Goal: Task Accomplishment & Management: Use online tool/utility

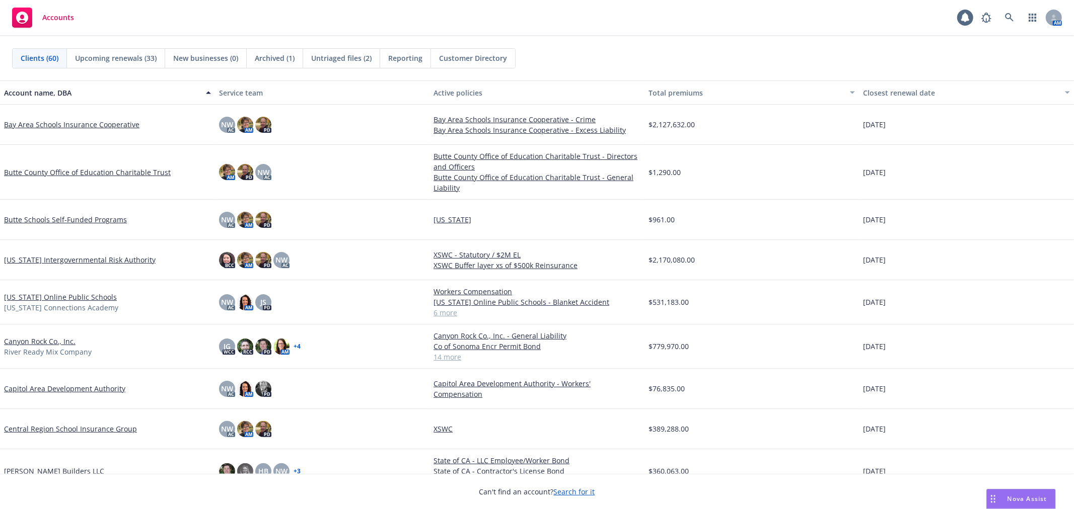
click at [335, 57] on span "Untriaged files (2)" at bounding box center [341, 58] width 60 height 11
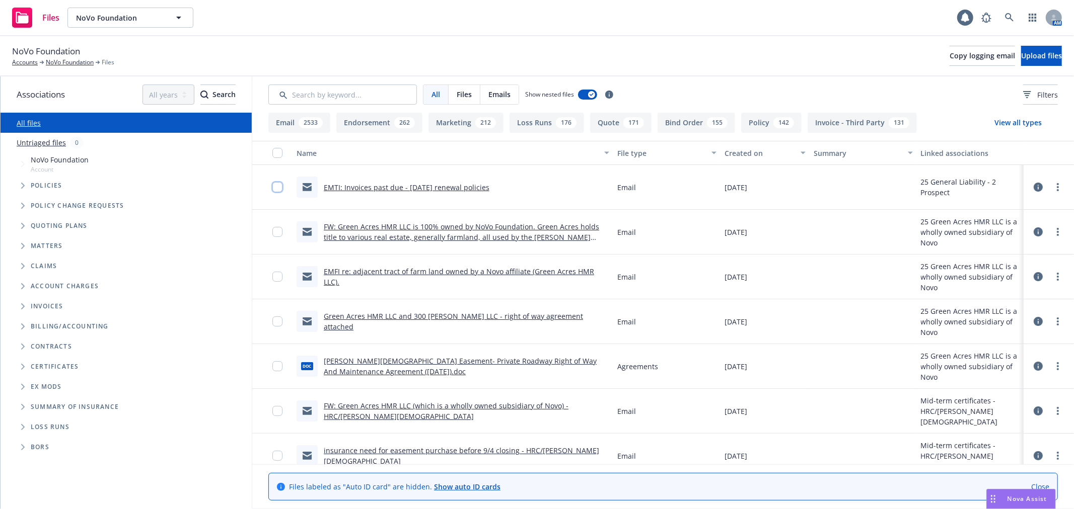
click at [278, 189] on input "checkbox" at bounding box center [277, 187] width 10 height 10
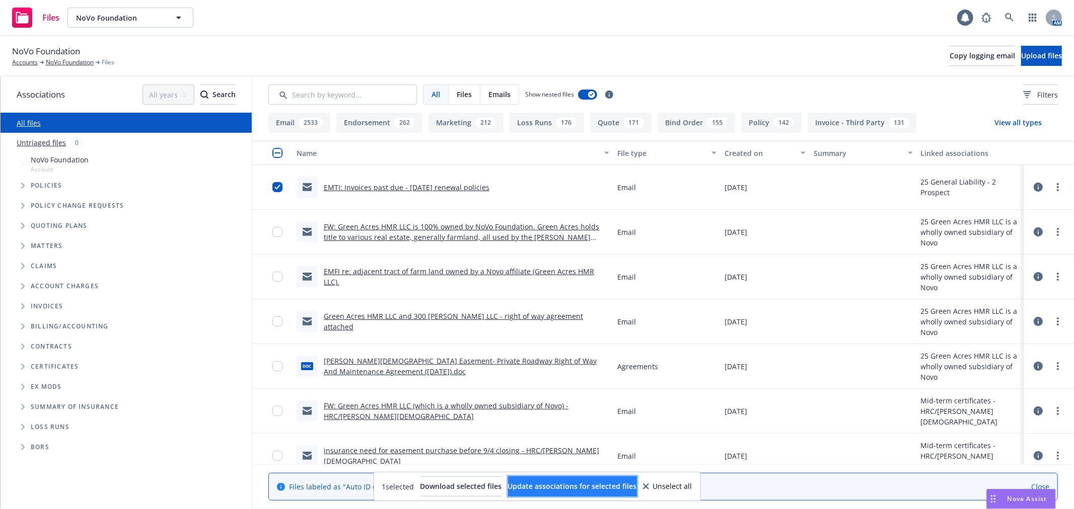
click at [585, 482] on span "Update associations for selected files" at bounding box center [572, 487] width 129 height 10
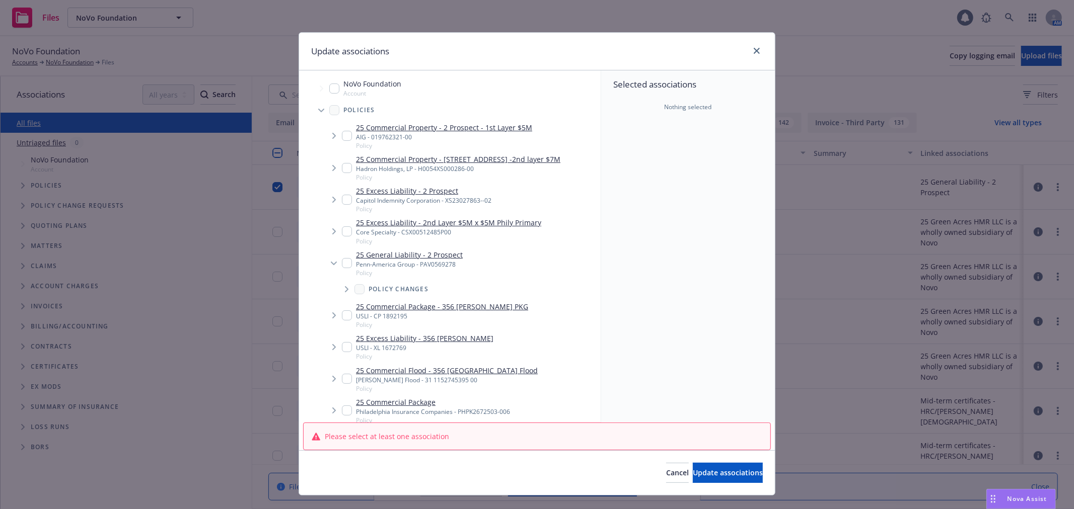
click at [342, 262] on input "Tree Example" at bounding box center [347, 263] width 10 height 10
checkbox input "true"
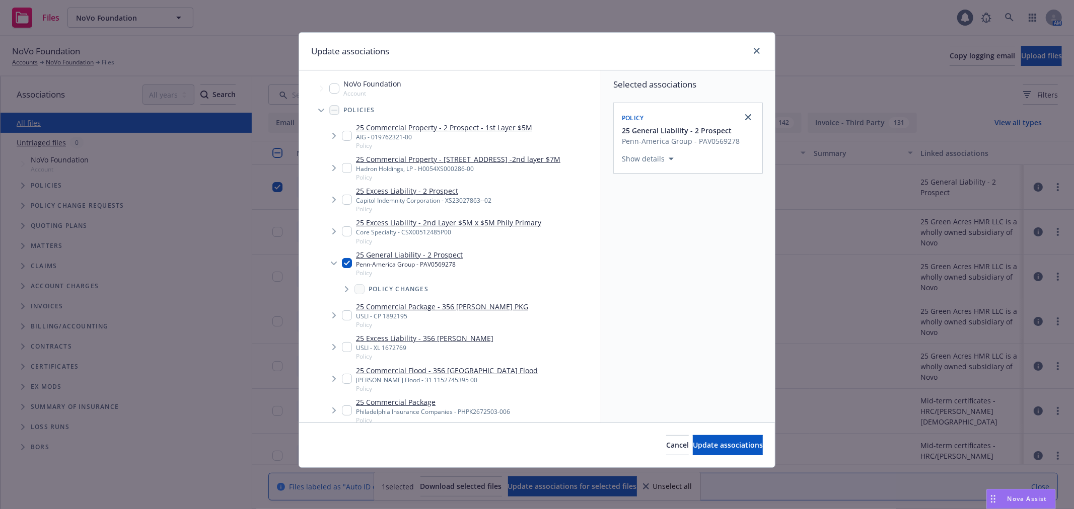
click at [344, 230] on input "Tree Example" at bounding box center [347, 232] width 10 height 10
checkbox input "true"
click at [345, 196] on input "Tree Example" at bounding box center [347, 200] width 10 height 10
checkbox input "true"
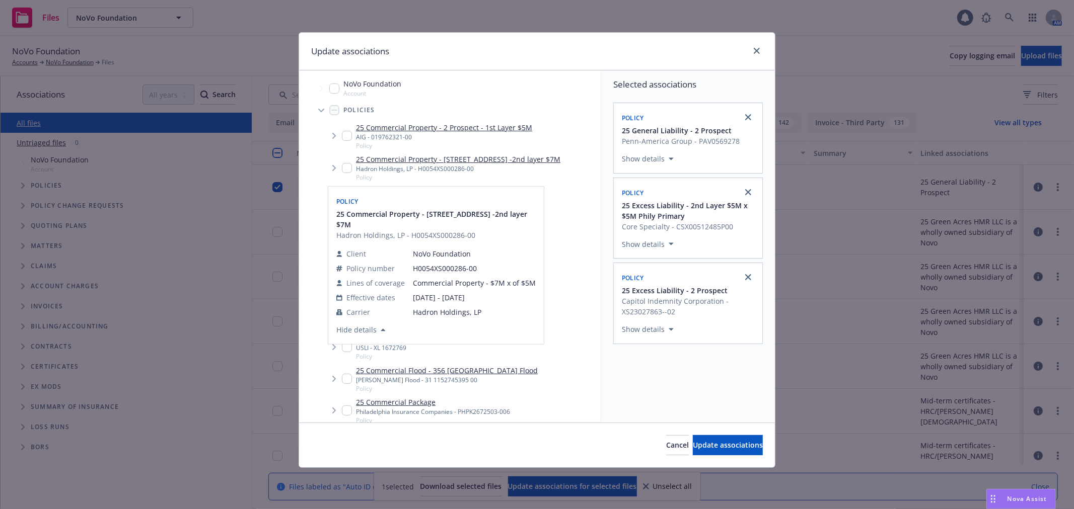
click at [349, 165] on input "Tree Example" at bounding box center [347, 168] width 10 height 10
checkbox input "true"
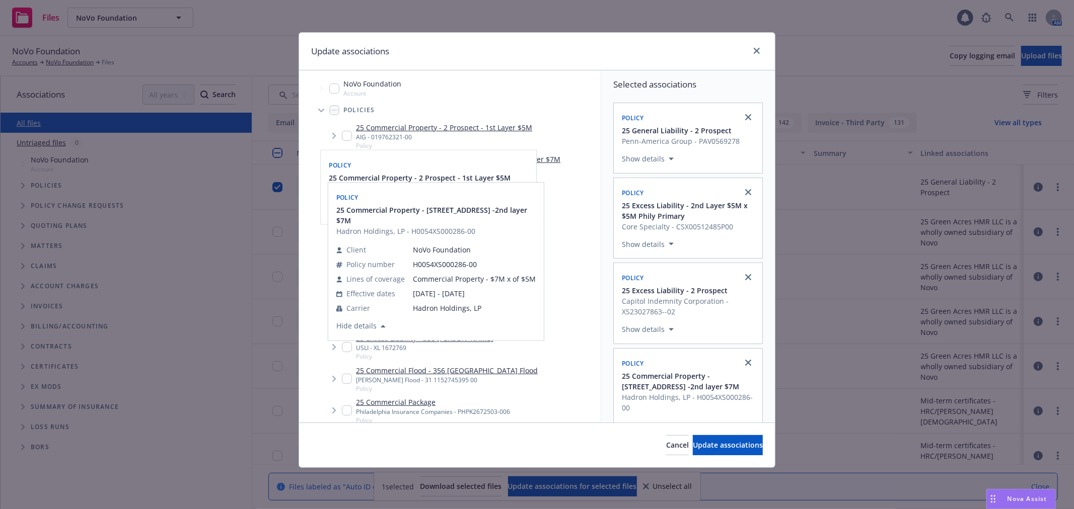
click at [347, 131] on input "Tree Example" at bounding box center [347, 136] width 10 height 10
checkbox input "true"
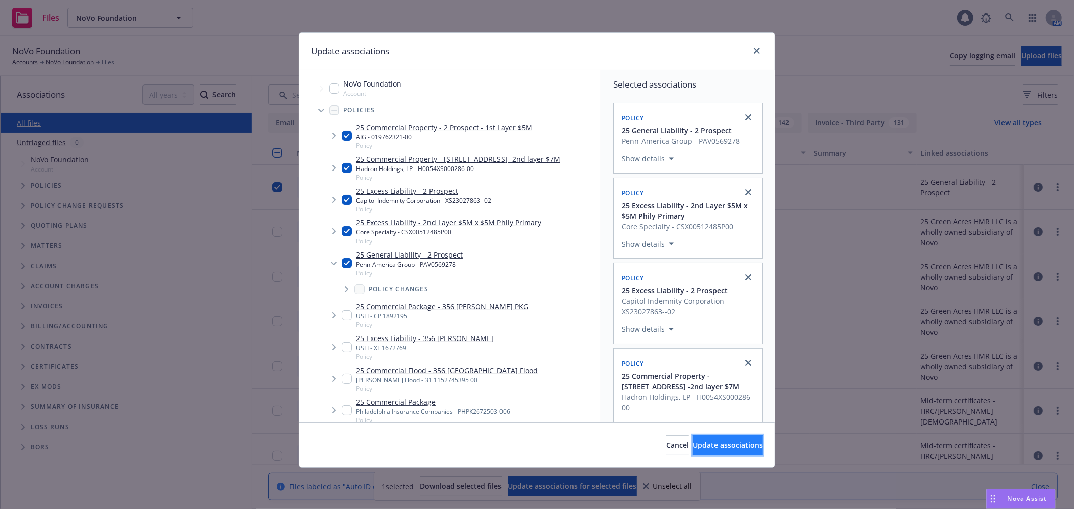
click at [711, 442] on span "Update associations" at bounding box center [728, 446] width 70 height 10
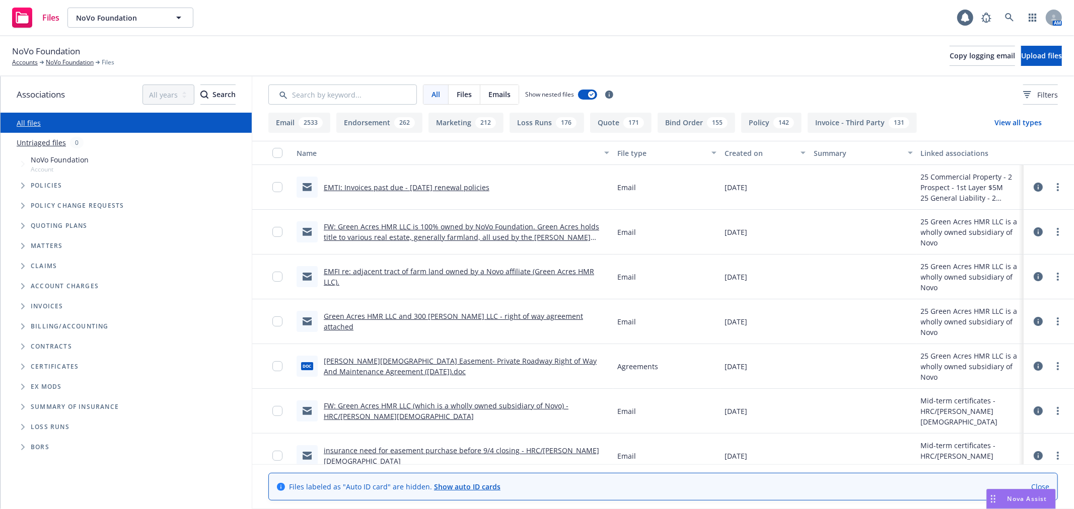
click at [451, 187] on link "EMTI: Invoices past due - 8/1/2025 renewal policies" at bounding box center [407, 188] width 166 height 10
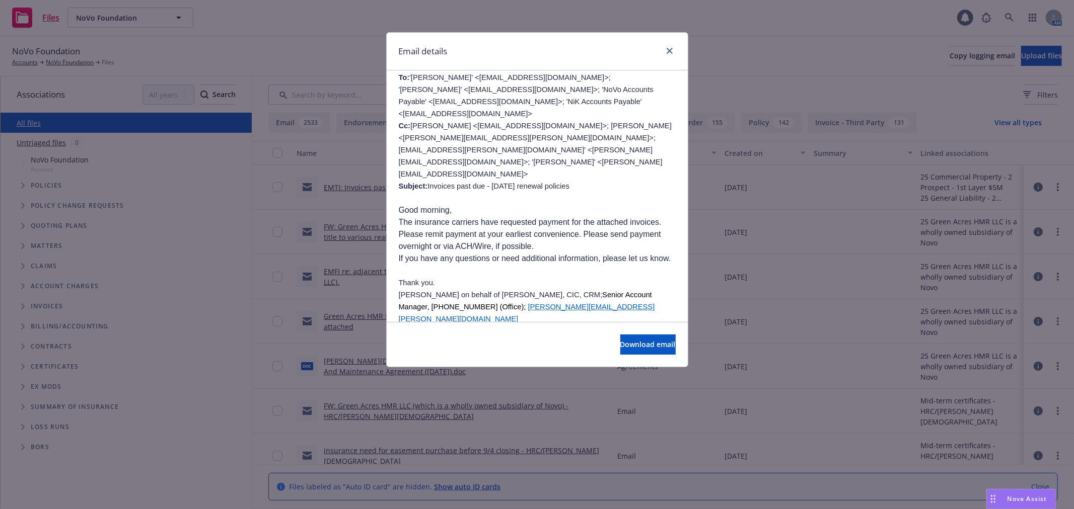
scroll to position [112, 0]
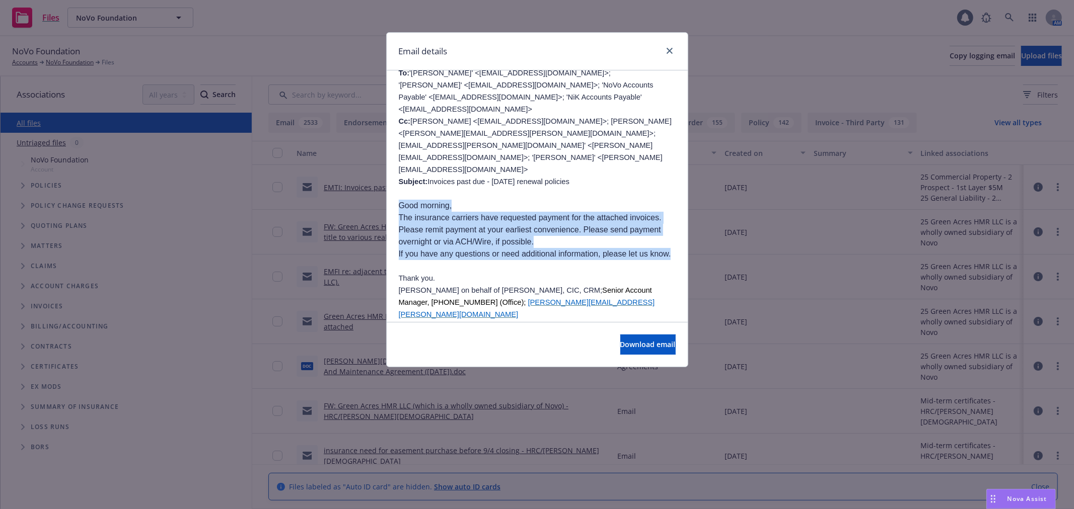
drag, startPoint x: 399, startPoint y: 193, endPoint x: 443, endPoint y: 255, distance: 76.1
click at [443, 255] on p "If you have any questions or need additional information, please let us know." at bounding box center [537, 254] width 277 height 12
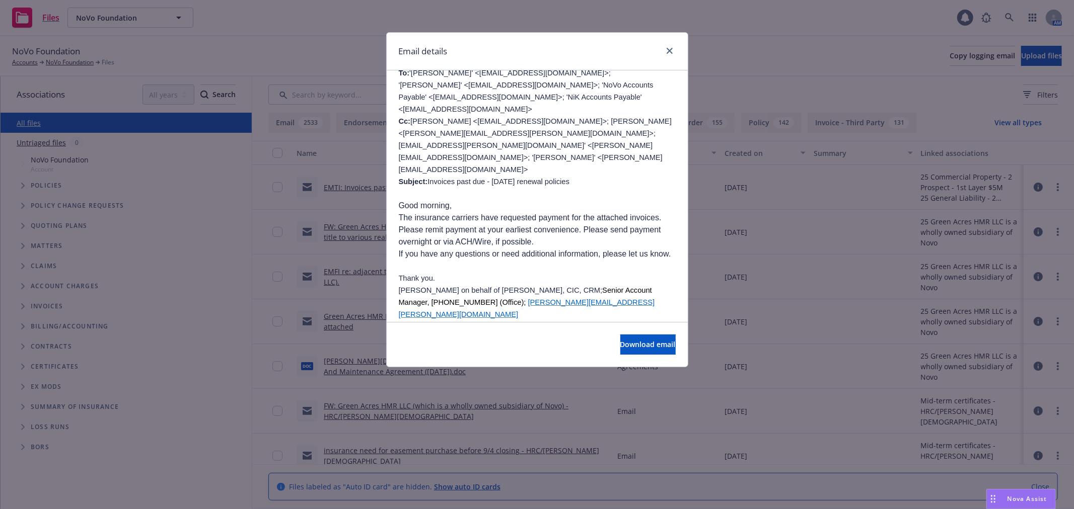
drag, startPoint x: 439, startPoint y: 235, endPoint x: 403, endPoint y: 193, distance: 54.9
click at [405, 200] on p "Good morning," at bounding box center [537, 206] width 277 height 12
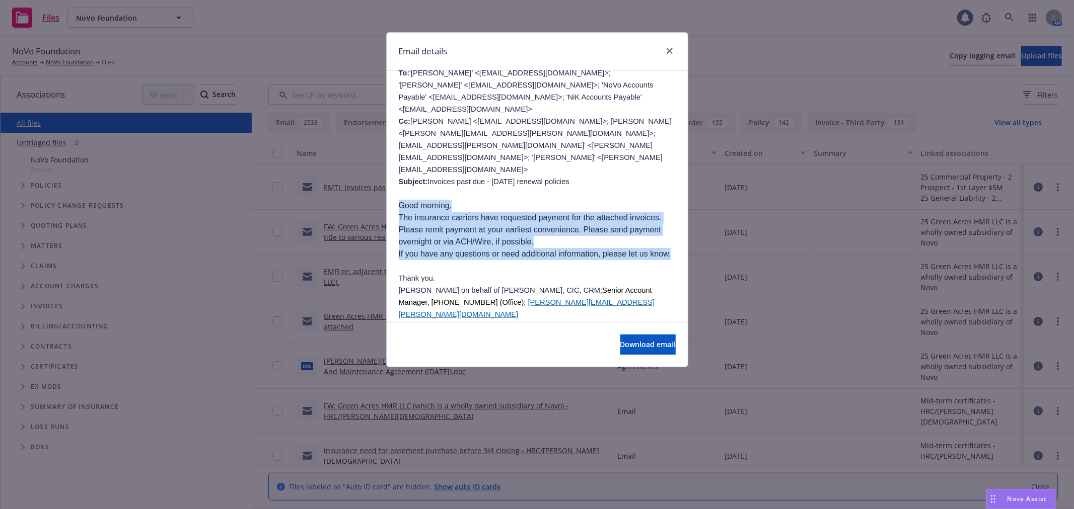
drag, startPoint x: 405, startPoint y: 213, endPoint x: 420, endPoint y: 259, distance: 48.9
copy div "Good morning, The insurance carriers have requested payment for the attached in…"
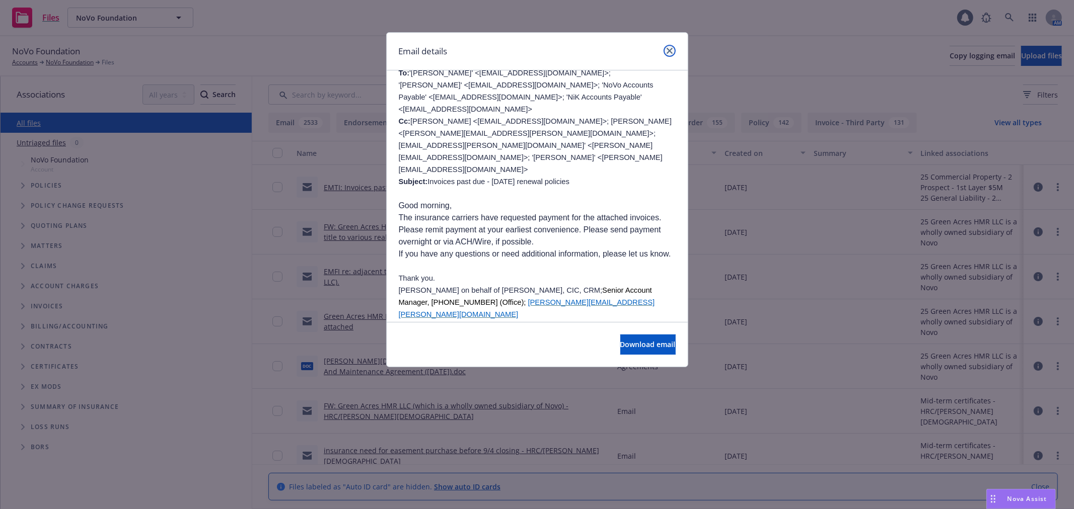
click at [670, 50] on icon "close" at bounding box center [670, 51] width 6 height 6
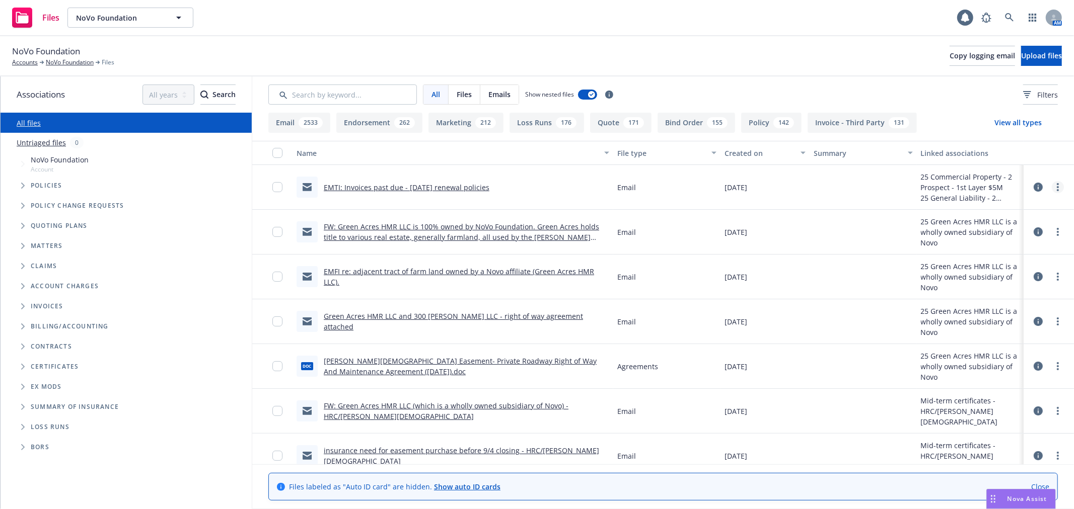
click at [1052, 186] on link "more" at bounding box center [1058, 187] width 12 height 12
click at [1018, 244] on link "Edit" at bounding box center [996, 248] width 100 height 20
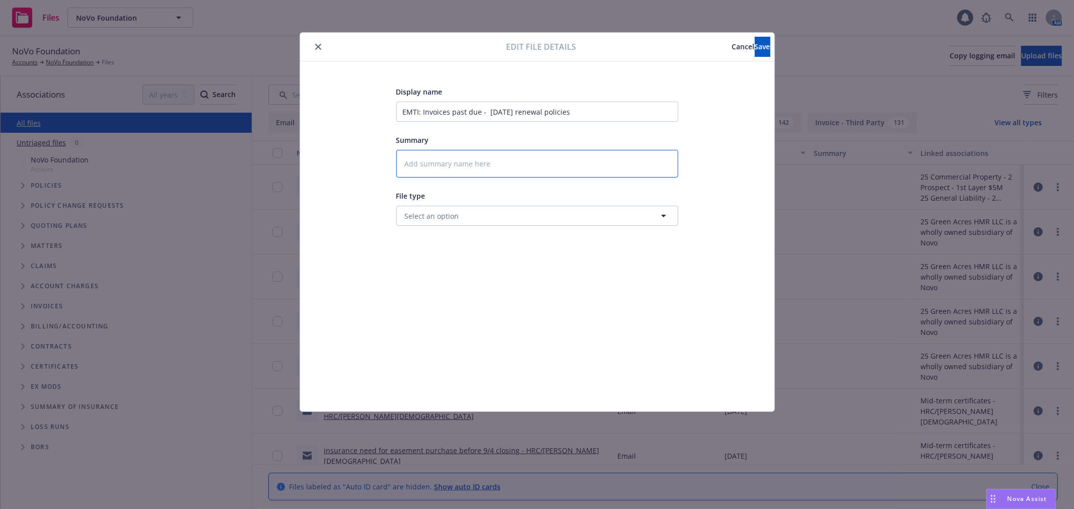
click at [521, 163] on textarea at bounding box center [537, 164] width 282 height 28
paste textarea "Good morning, The insurance carriers have requested payment for the attached in…"
type textarea "x"
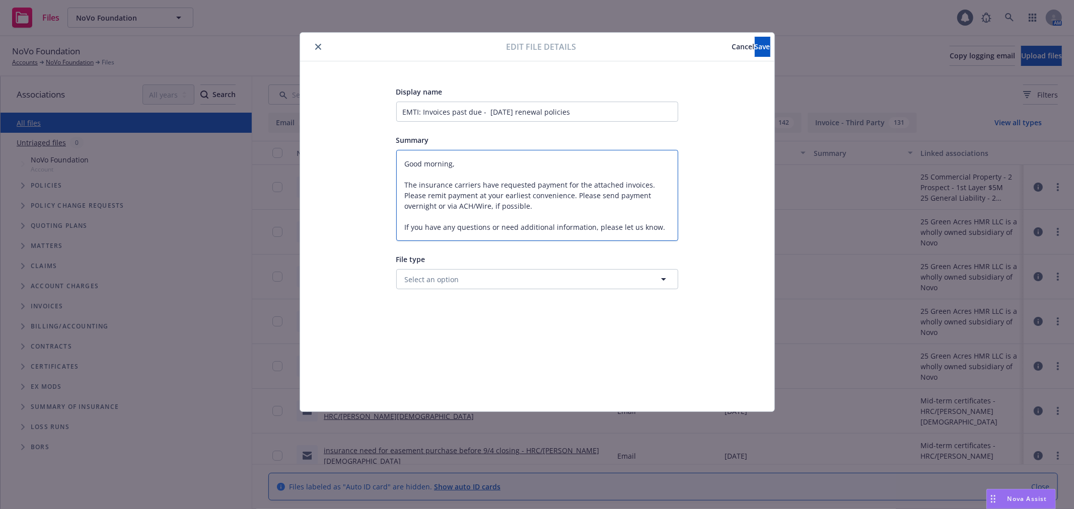
type textarea "Good morning, The insurance carriers have requested payment for the attached in…"
click at [503, 283] on button "Select an option" at bounding box center [537, 279] width 282 height 20
type input "bill"
click at [491, 304] on div "Billing correspondence" at bounding box center [537, 307] width 269 height 15
click at [755, 48] on span "Save" at bounding box center [763, 47] width 16 height 10
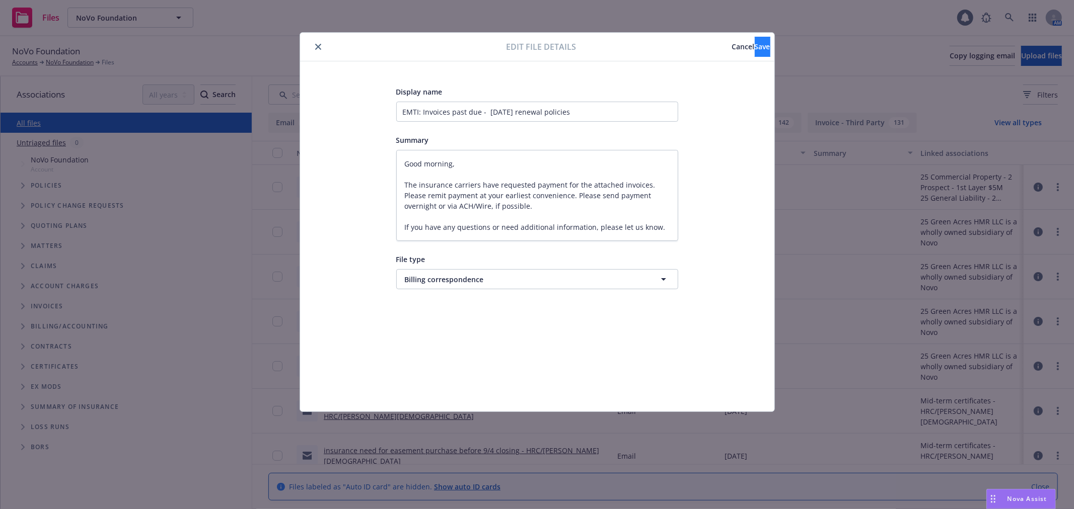
type textarea "x"
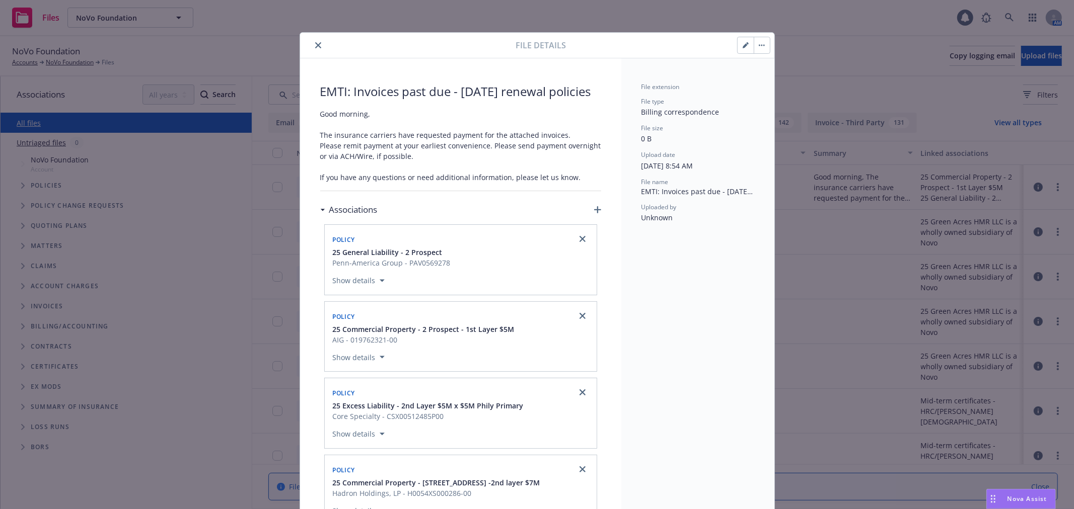
click at [315, 44] on icon "close" at bounding box center [318, 45] width 6 height 6
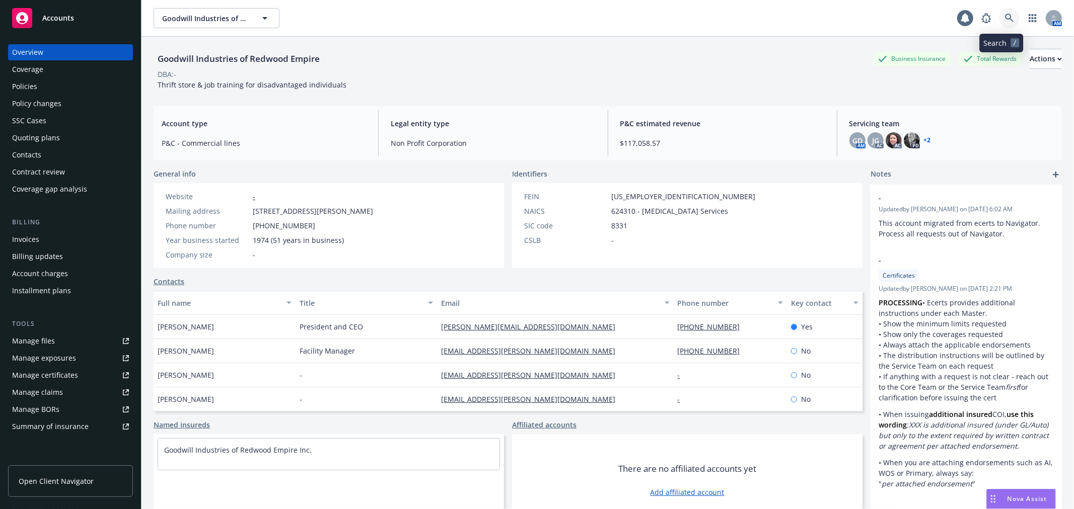
click at [1005, 21] on icon at bounding box center [1009, 18] width 9 height 9
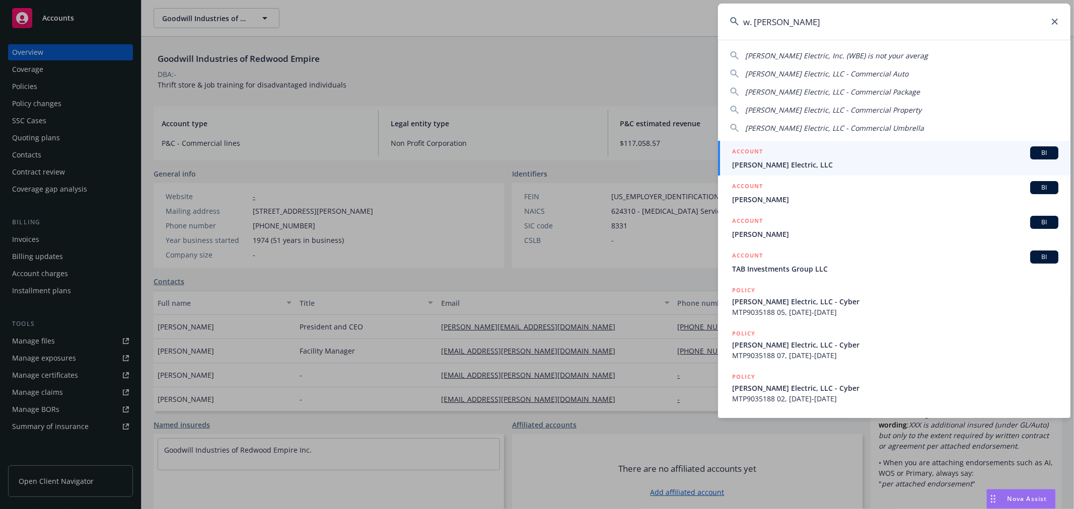
type input "w. brad"
click at [814, 154] on div "ACCOUNT BI" at bounding box center [895, 153] width 326 height 13
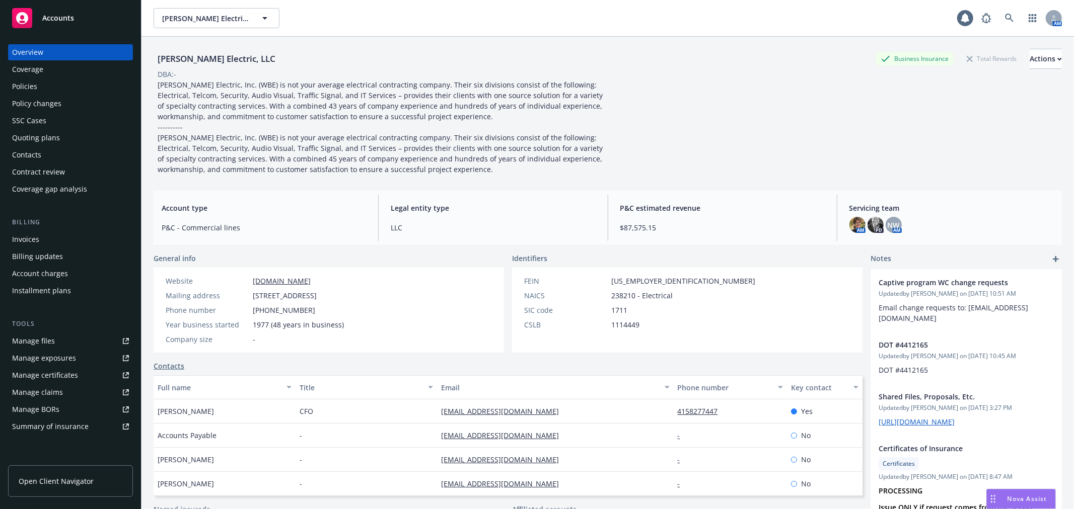
click at [57, 341] on link "Manage files" at bounding box center [70, 341] width 125 height 16
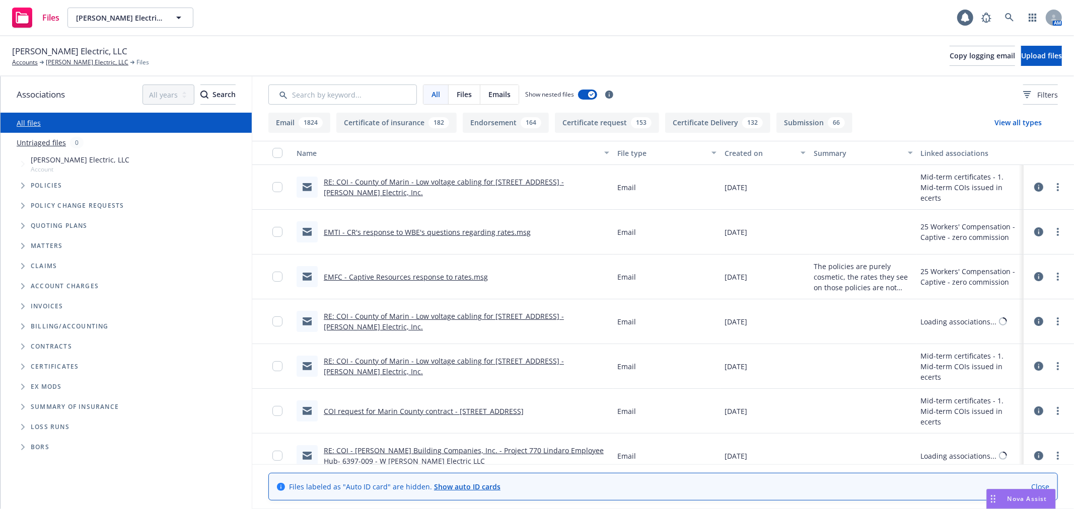
click at [23, 366] on icon "Folder Tree Example" at bounding box center [23, 367] width 4 height 6
click at [31, 385] on icon "Folder Tree Example" at bounding box center [31, 385] width 4 height 6
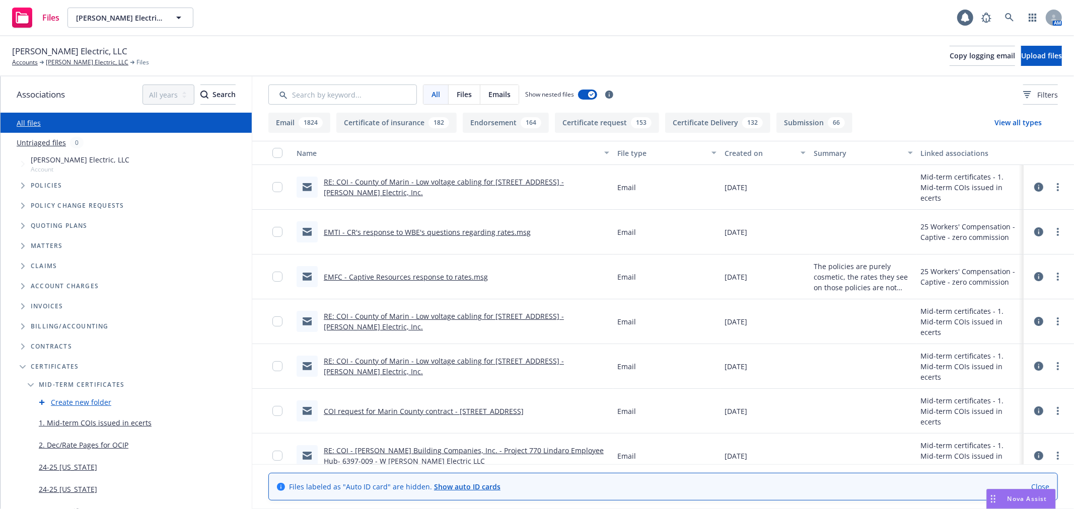
click at [53, 422] on link "1. Mid-term COIs issued in ecerts" at bounding box center [95, 423] width 113 height 11
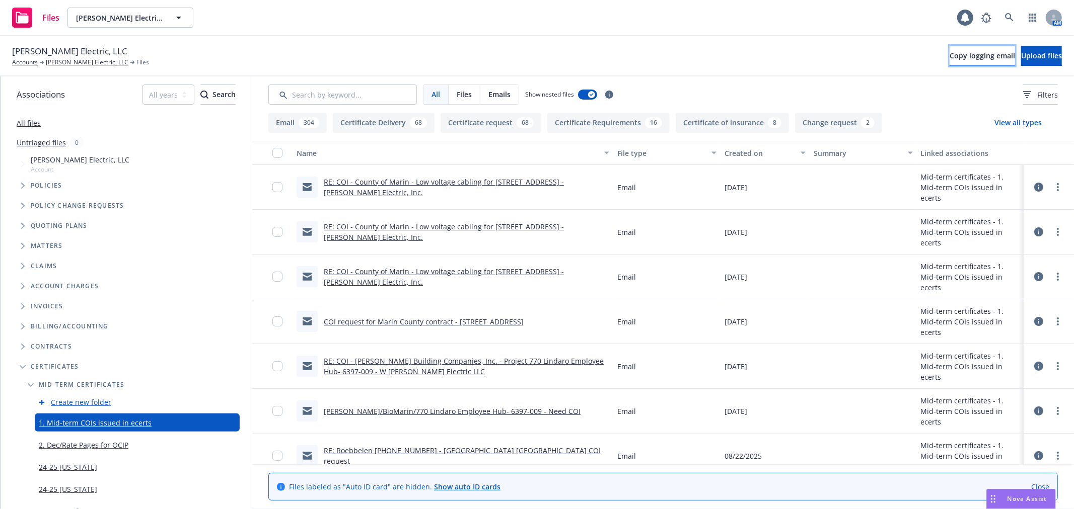
click at [950, 52] on span "Copy logging email" at bounding box center [982, 56] width 65 height 10
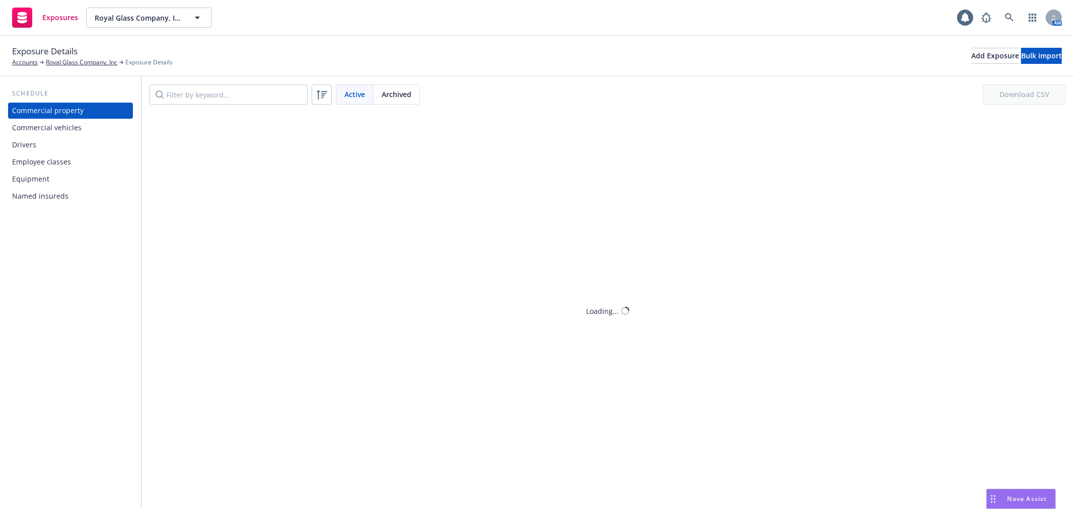
click at [58, 150] on div "Drivers" at bounding box center [70, 145] width 117 height 16
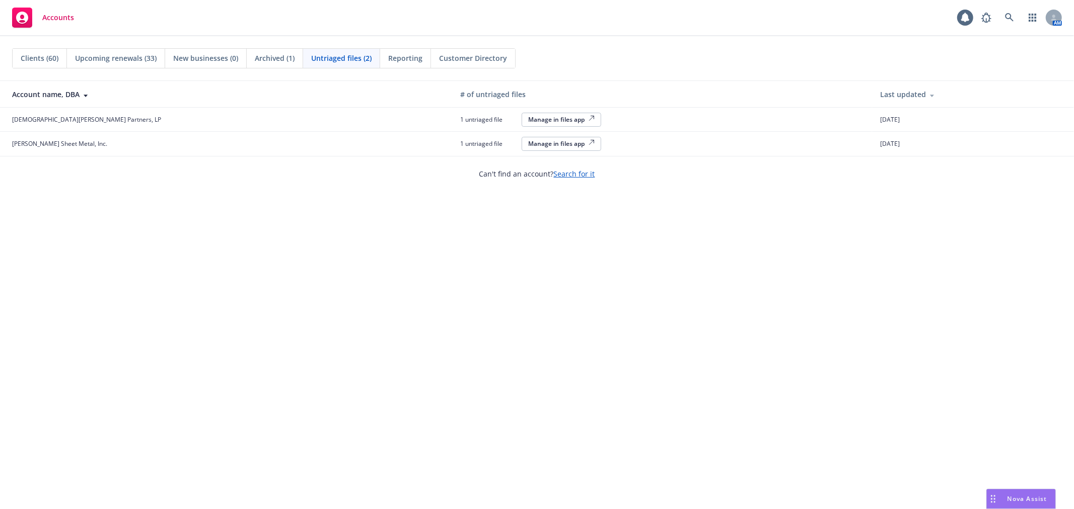
click at [528, 120] on div "Manage in files app" at bounding box center [561, 119] width 66 height 9
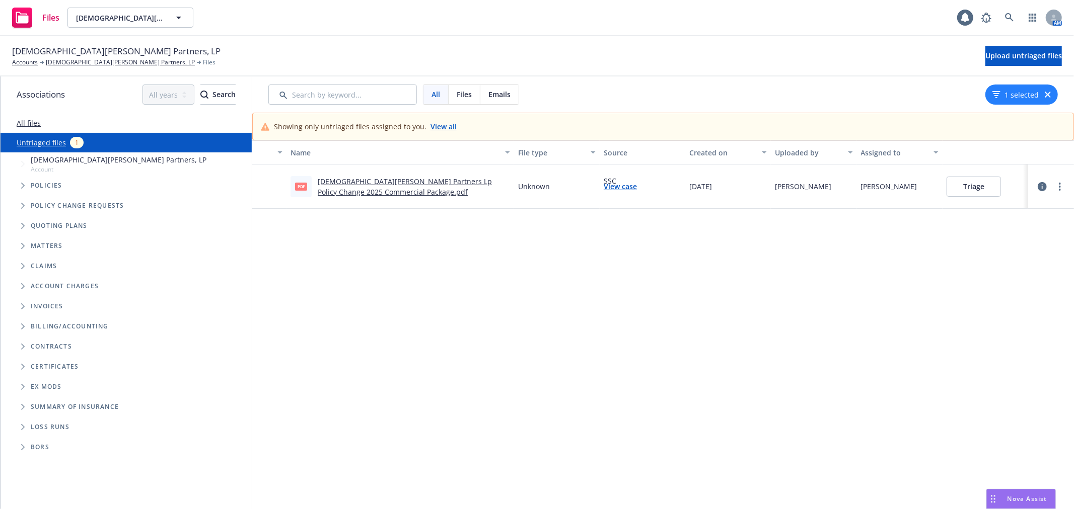
click at [419, 177] on link "[DEMOGRAPHIC_DATA][PERSON_NAME] Partners Lp Policy Change 2025 Commercial Packa…" at bounding box center [405, 187] width 174 height 20
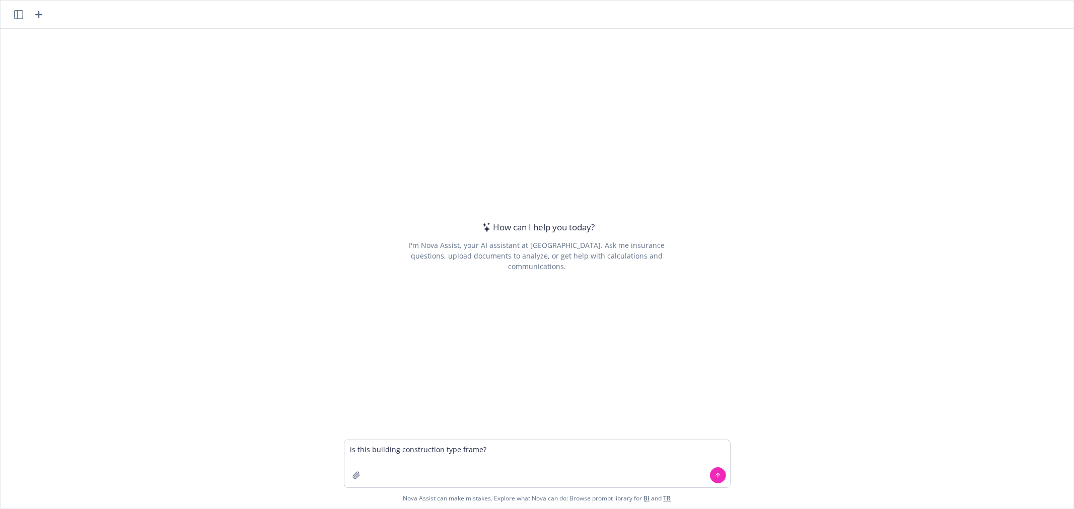
type textarea "is this building construction type frame? [STREET_ADDRESS]"
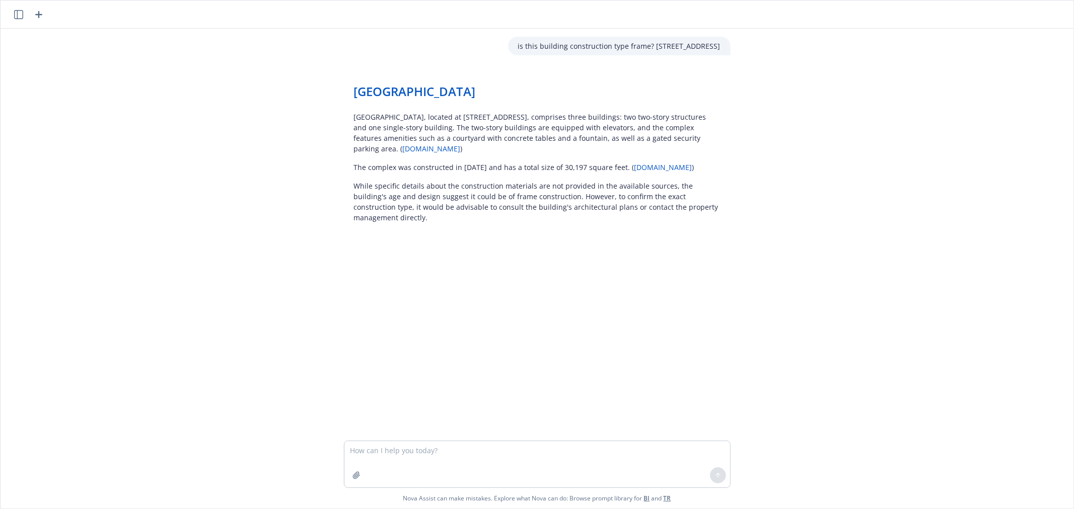
click at [518, 45] on p "is this building construction type frame? [STREET_ADDRESS]" at bounding box center [619, 46] width 202 height 11
copy p "is this building construction type frame? [STREET_ADDRESS]"
click at [718, 331] on div "is this building construction type frame? [STREET_ADDRESS] Magnolia Office Comp…" at bounding box center [537, 235] width 1073 height 412
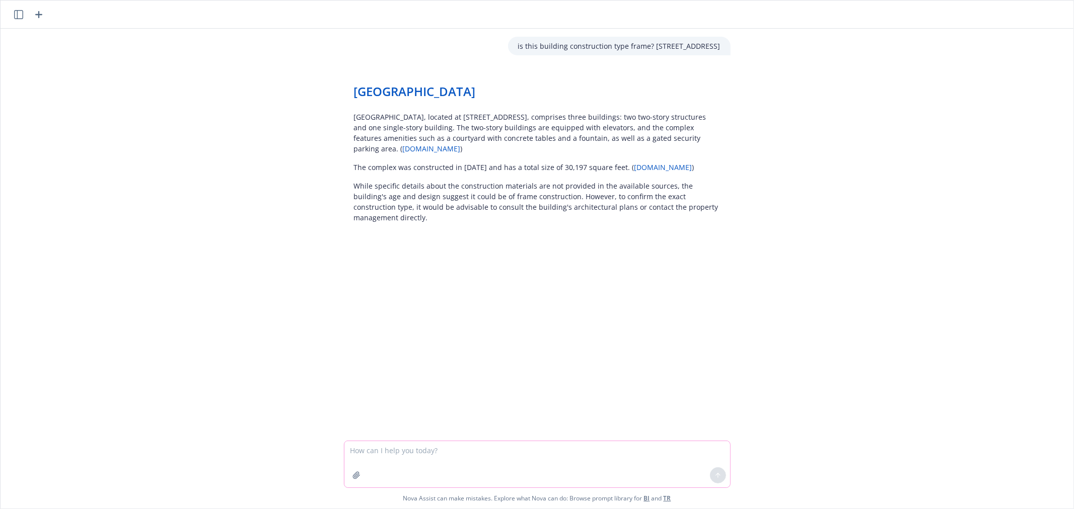
click at [390, 450] on textarea at bounding box center [537, 465] width 386 height 46
type textarea "Please give me a sample/template SOV for insurance in an excel and include all …"
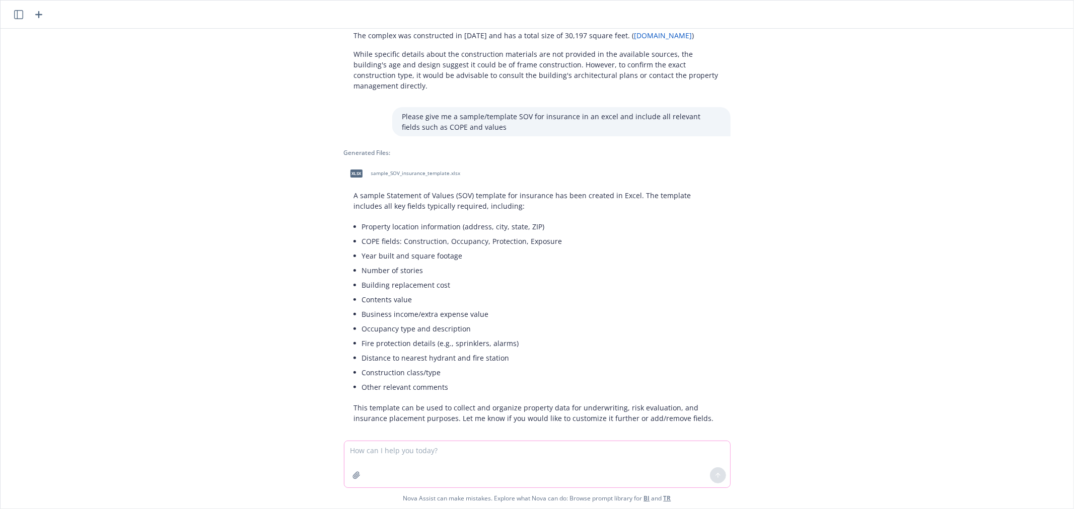
scroll to position [132, 0]
click at [355, 163] on div "xlsx" at bounding box center [356, 173] width 21 height 21
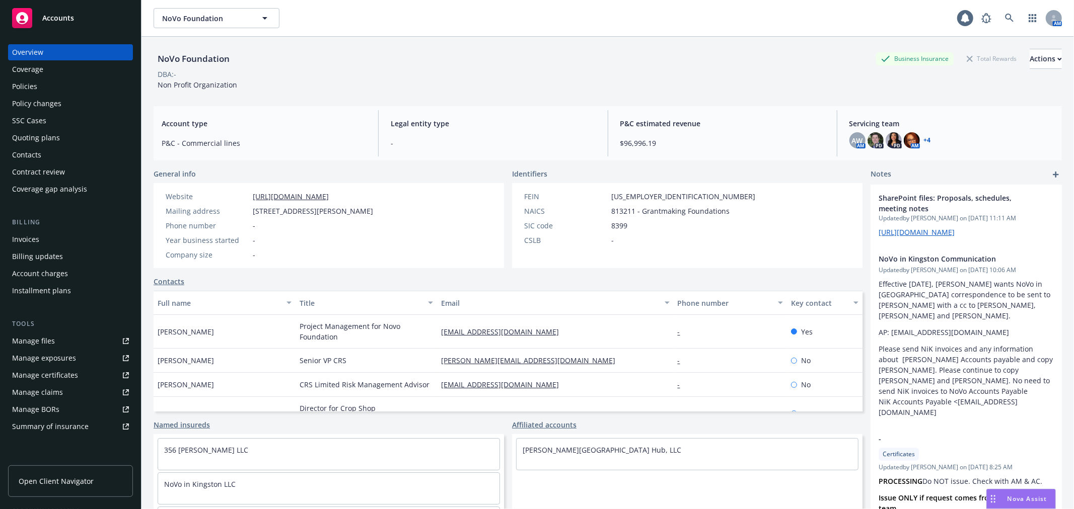
click at [56, 92] on div "Policies" at bounding box center [70, 87] width 117 height 16
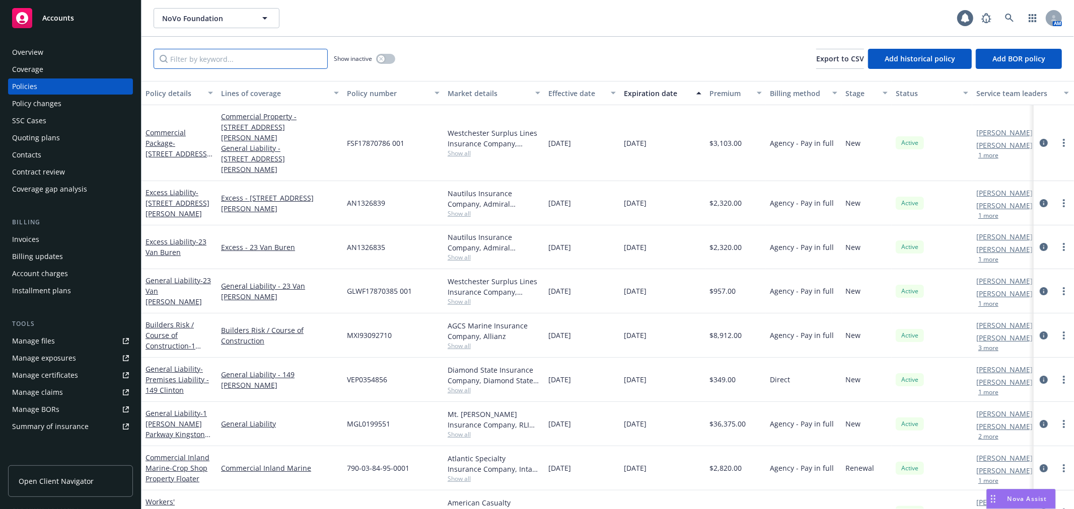
click at [256, 60] on input "Filter by keyword..." at bounding box center [241, 59] width 174 height 20
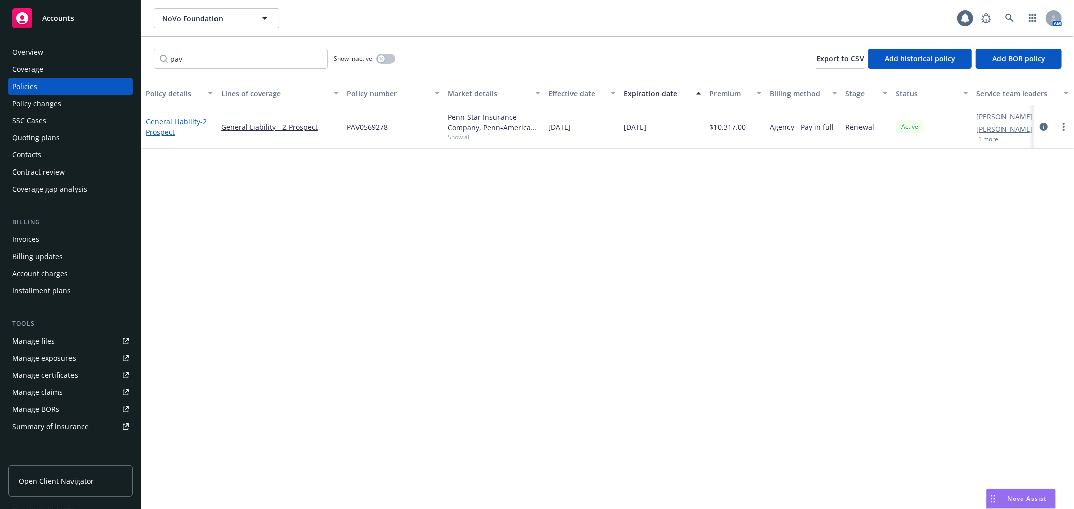
click at [157, 118] on link "General Liability - 2 Prospect" at bounding box center [175, 127] width 61 height 20
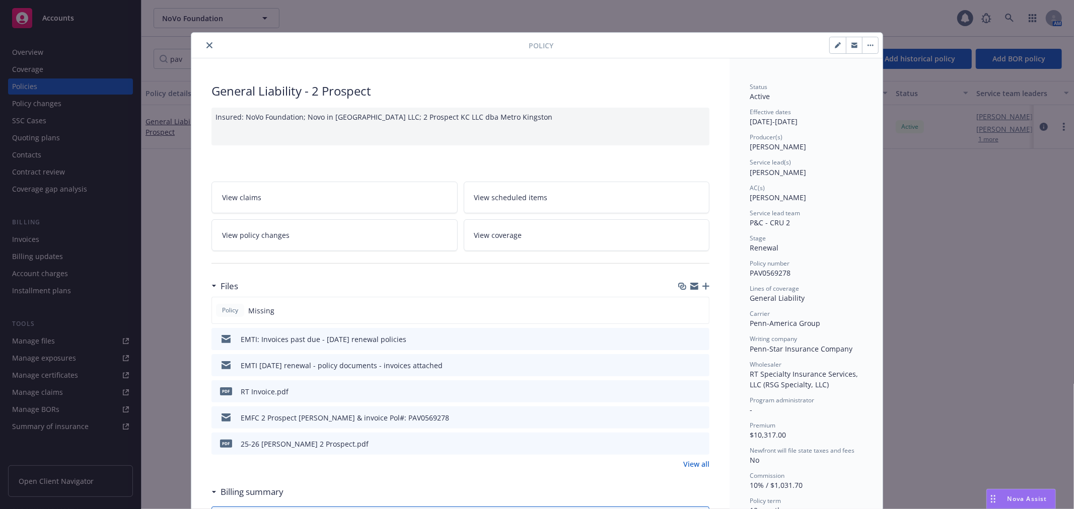
click at [207, 39] on button "close" at bounding box center [209, 45] width 12 height 12
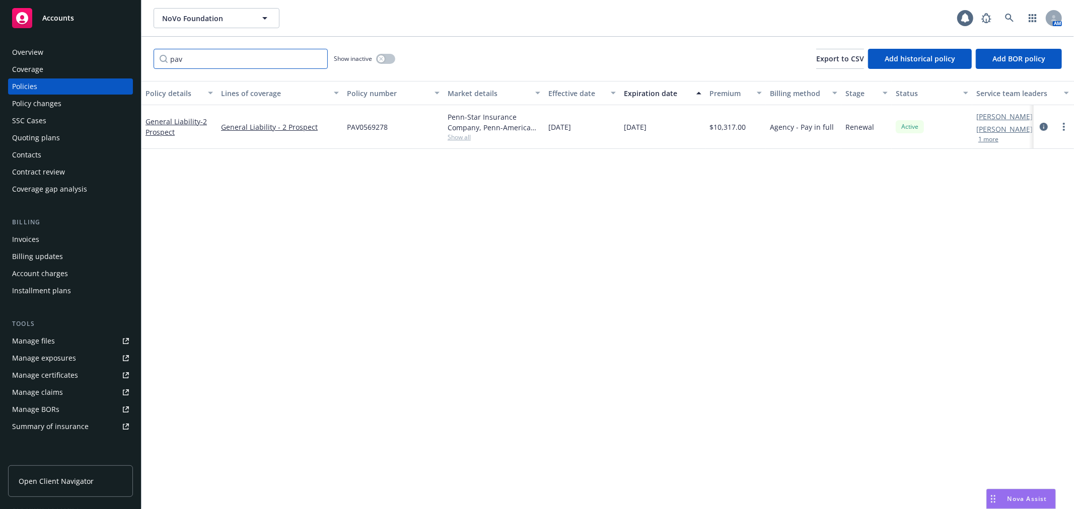
drag, startPoint x: 191, startPoint y: 60, endPoint x: 165, endPoint y: 63, distance: 26.3
click at [165, 63] on input "pav" at bounding box center [241, 59] width 174 height 20
paste input "PAV0569278"
type input "PAV0569278"
click at [96, 108] on div "Policy changes" at bounding box center [70, 104] width 117 height 16
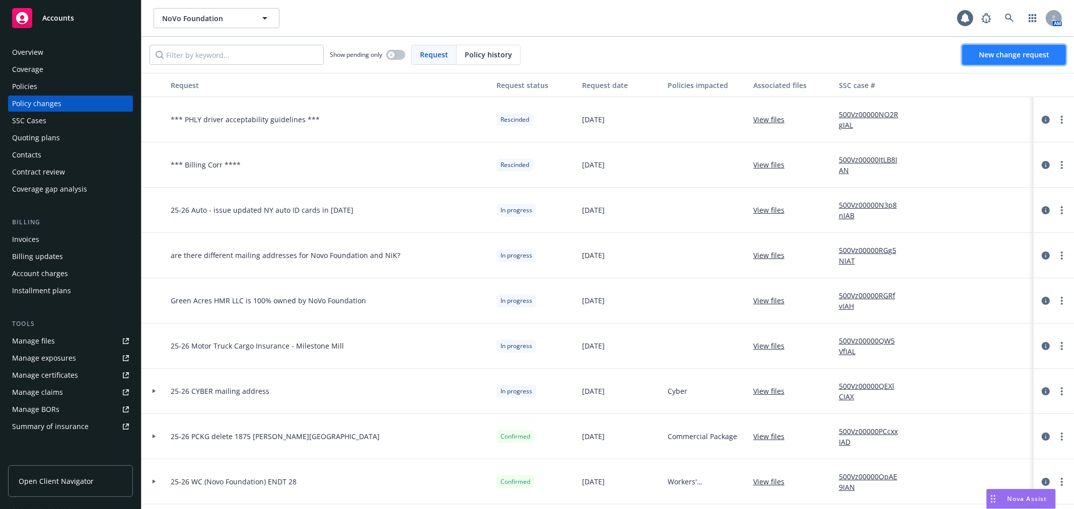
click at [1023, 54] on span "New change request" at bounding box center [1014, 55] width 70 height 10
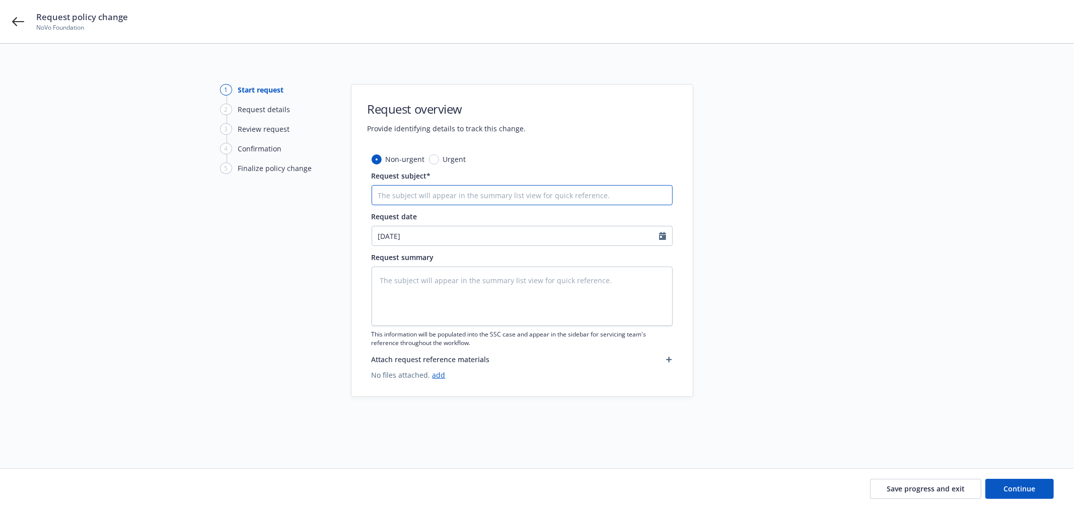
click at [485, 189] on input "Request subject*" at bounding box center [522, 195] width 301 height 20
type textarea "x"
type input "2"
type textarea "x"
type input "25"
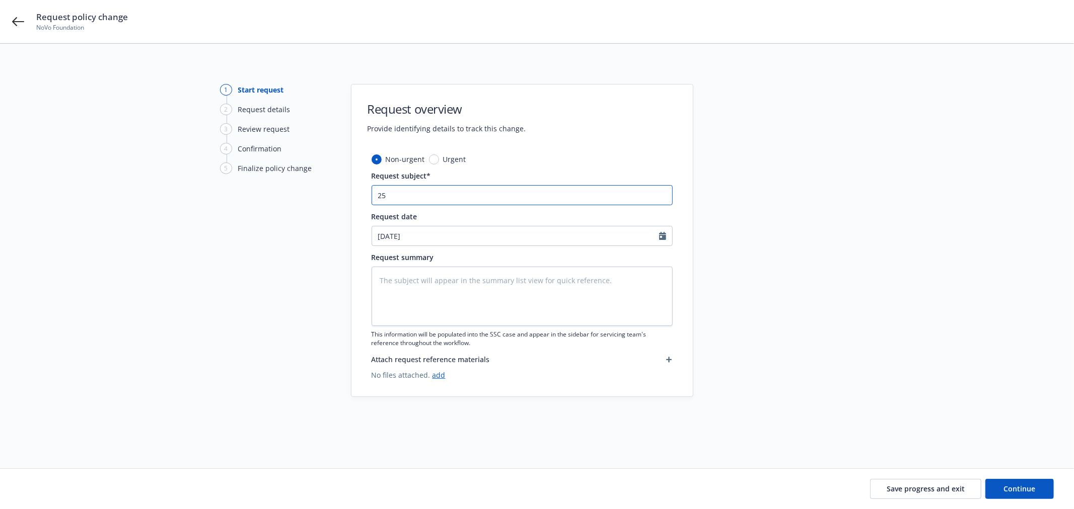
type textarea "x"
type input "25-"
type textarea "x"
type input "25-2"
type textarea "x"
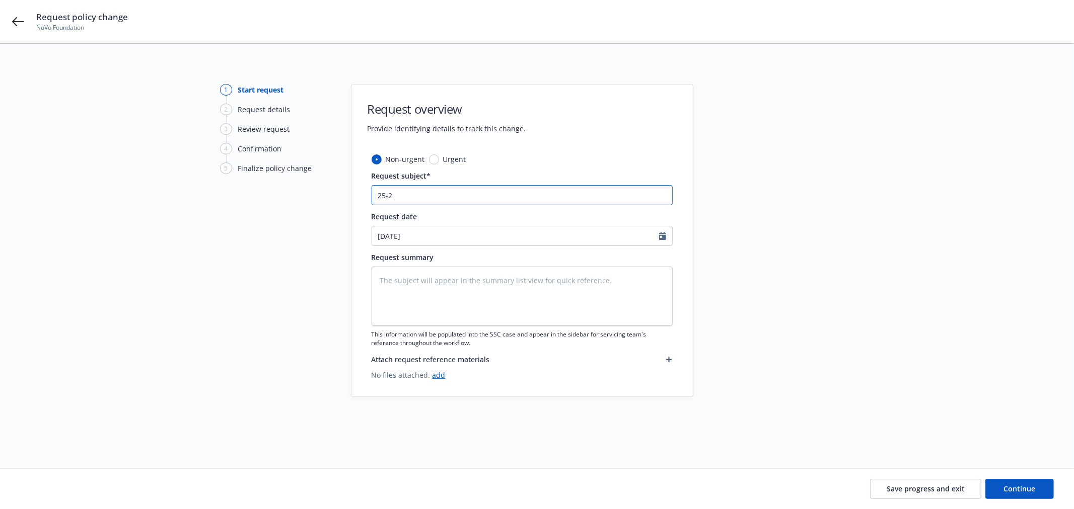
type input "25-26"
type textarea "x"
type input "25-26"
paste input "2 Prospect - Inspection Recommendation"
type textarea "x"
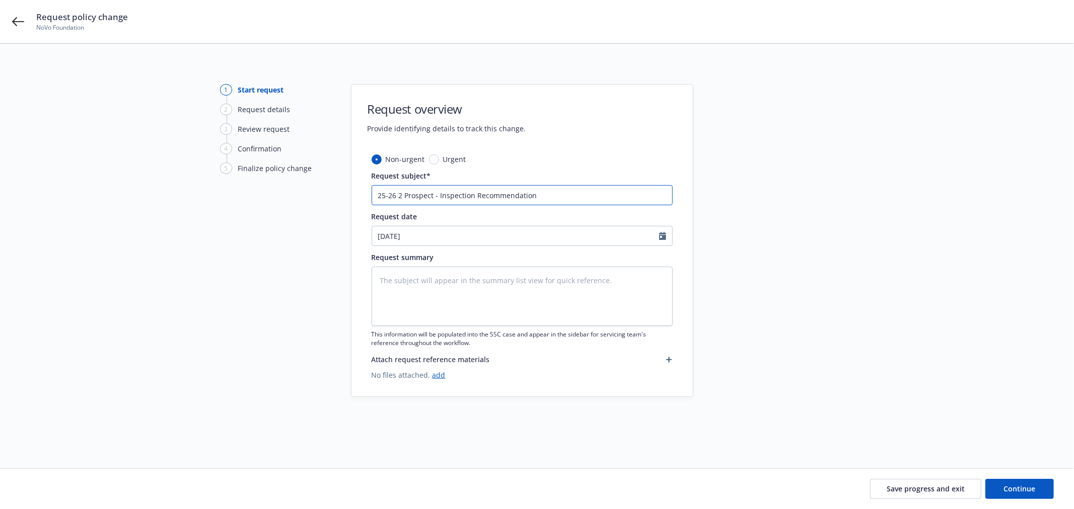
type input "25-26 2 Prospect - Inspection Recommendation"
click at [399, 297] on textarea at bounding box center [522, 296] width 301 height 59
paste textarea "Hi Adrian, From your insurance carrier: An inspection was recently completed fo…"
type textarea "x"
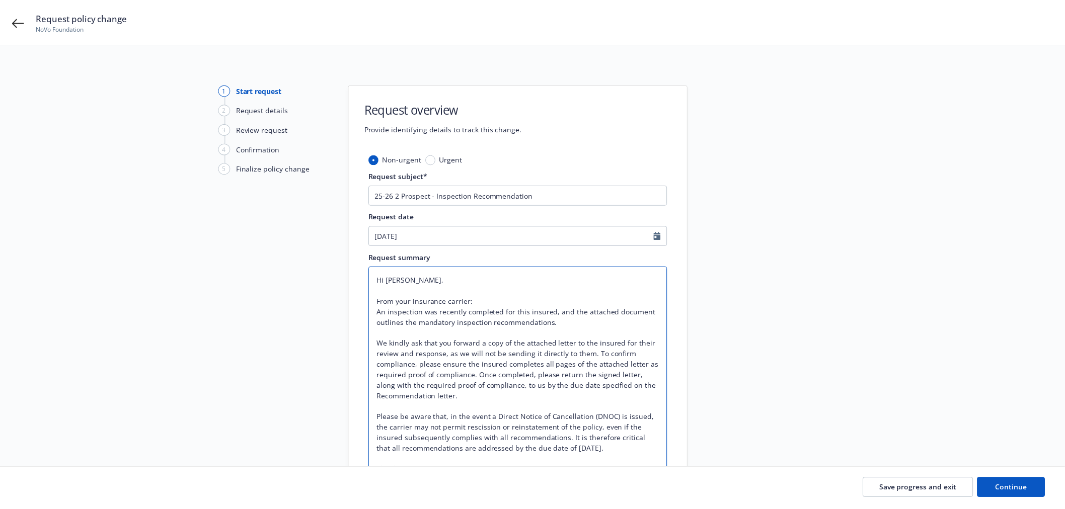
scroll to position [8, 0]
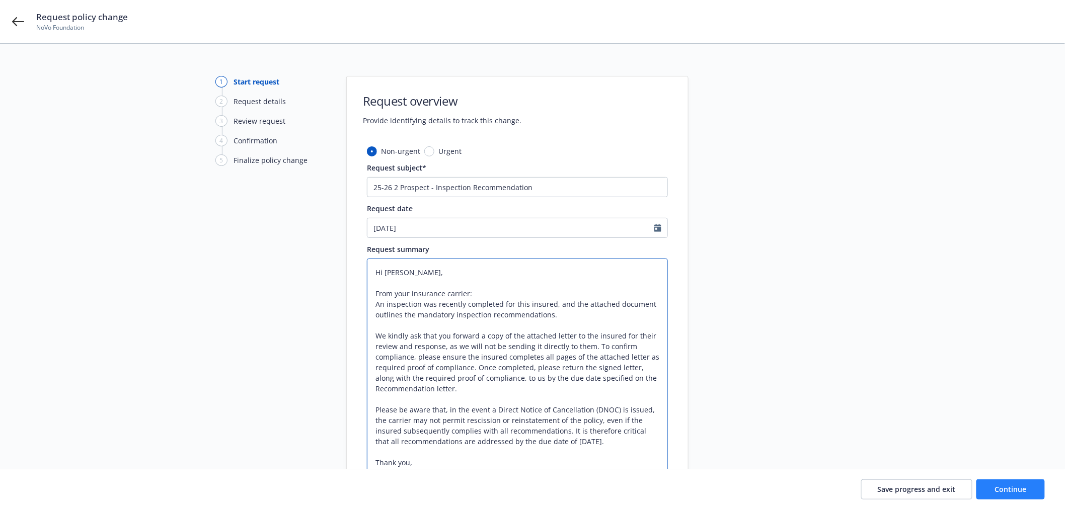
type textarea "Hi Adrian, From your insurance carrier: An inspection was recently completed fo…"
click at [1009, 481] on button "Continue" at bounding box center [1011, 489] width 68 height 20
type textarea "x"
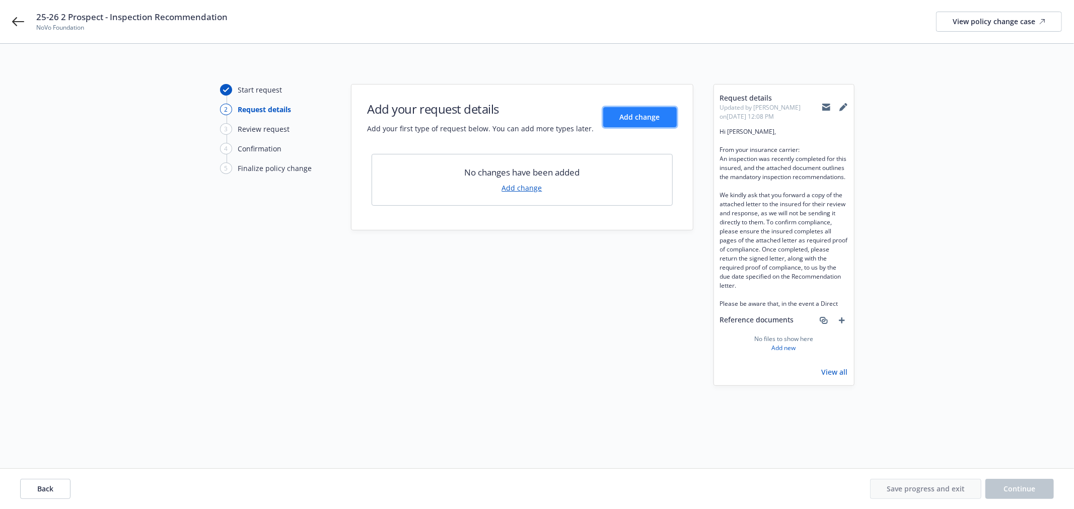
click at [654, 119] on span "Add change" at bounding box center [640, 117] width 40 height 10
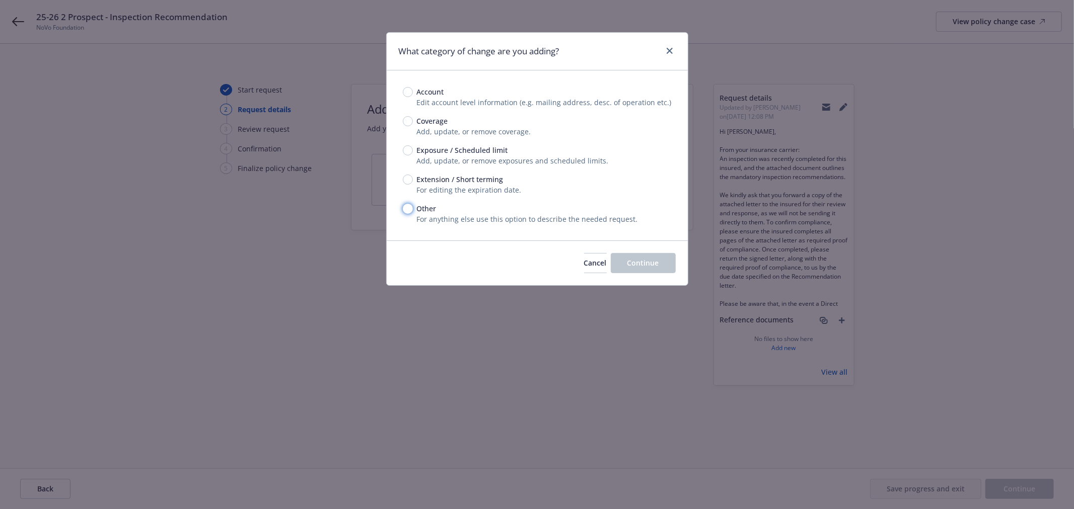
click at [408, 209] on input "Other" at bounding box center [408, 209] width 10 height 10
radio input "true"
click at [656, 262] on span "Continue" at bounding box center [643, 263] width 32 height 10
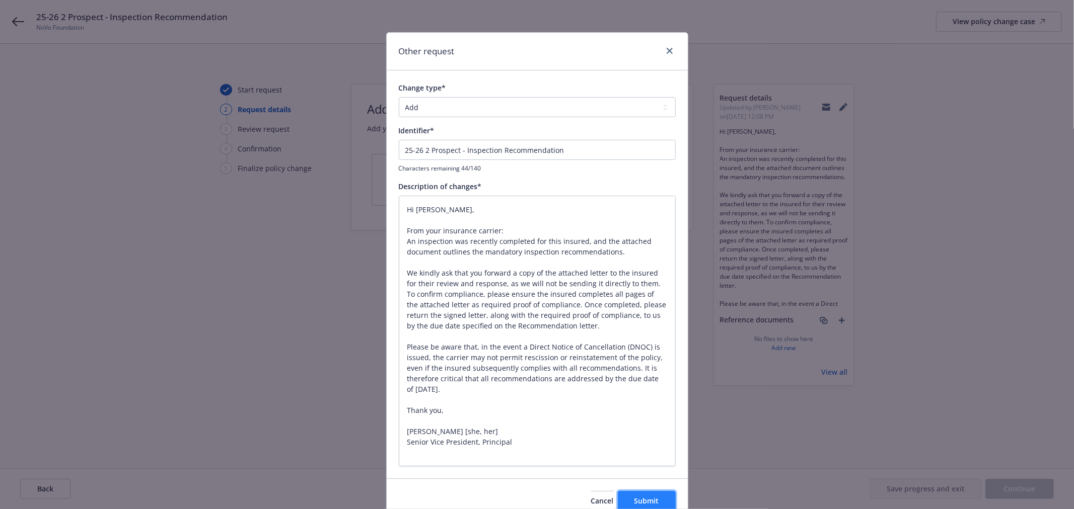
click at [634, 502] on span "Submit" at bounding box center [646, 501] width 25 height 10
type textarea "x"
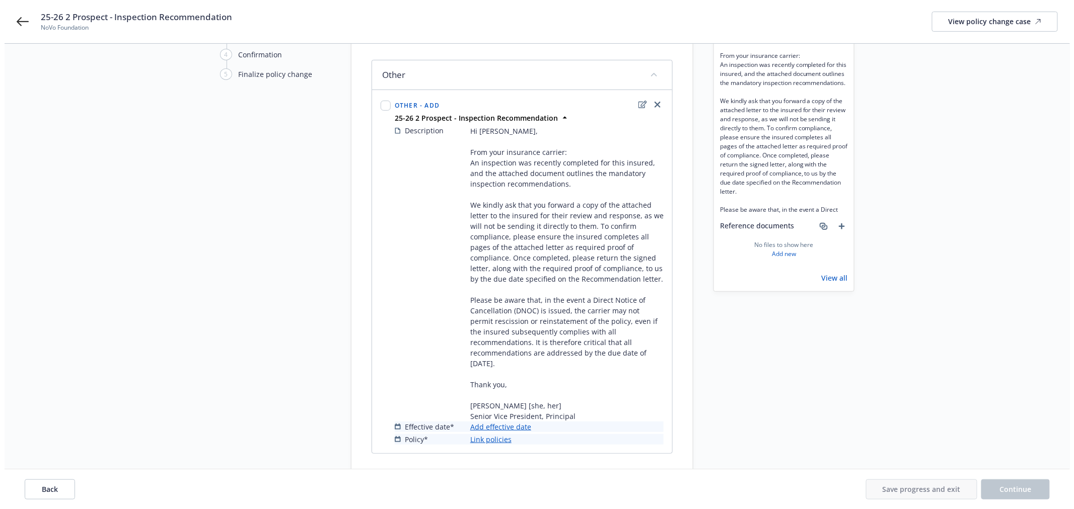
scroll to position [112, 0]
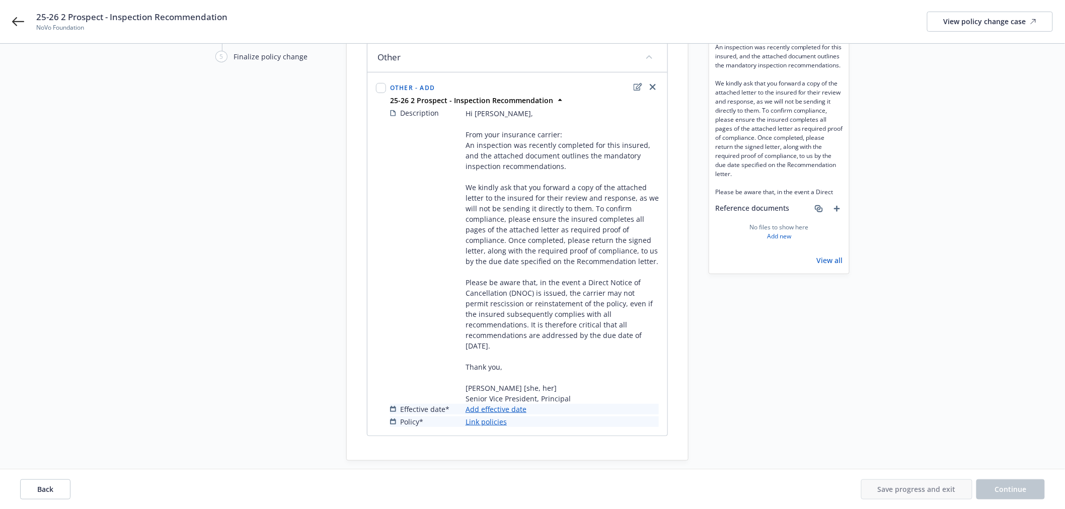
click at [479, 404] on link "Add effective date" at bounding box center [496, 409] width 61 height 11
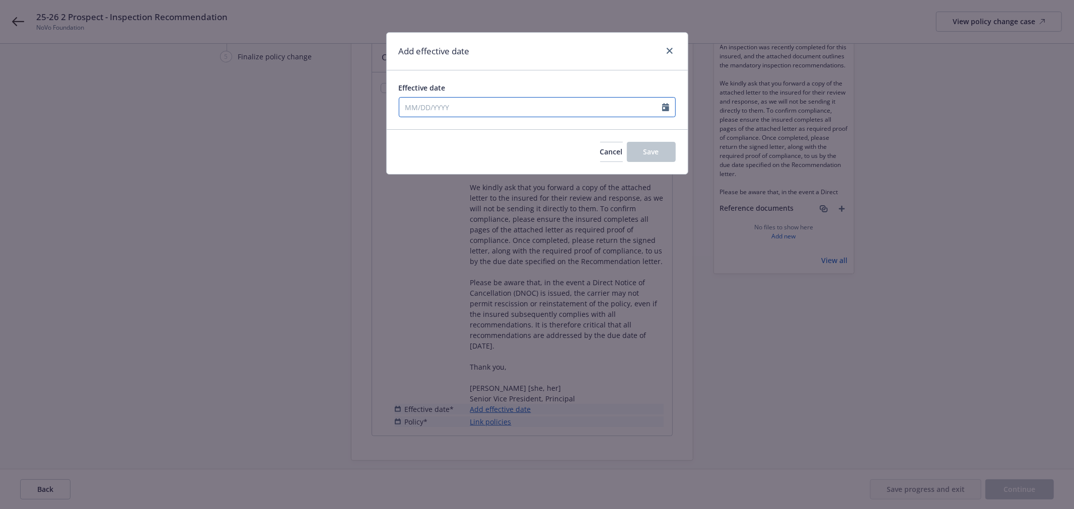
click at [461, 108] on input "Effective date" at bounding box center [530, 107] width 263 height 19
select select "8"
click at [460, 227] on span "27" at bounding box center [461, 226] width 15 height 13
type input "08/27/2025"
click at [660, 148] on button "Save" at bounding box center [651, 152] width 49 height 20
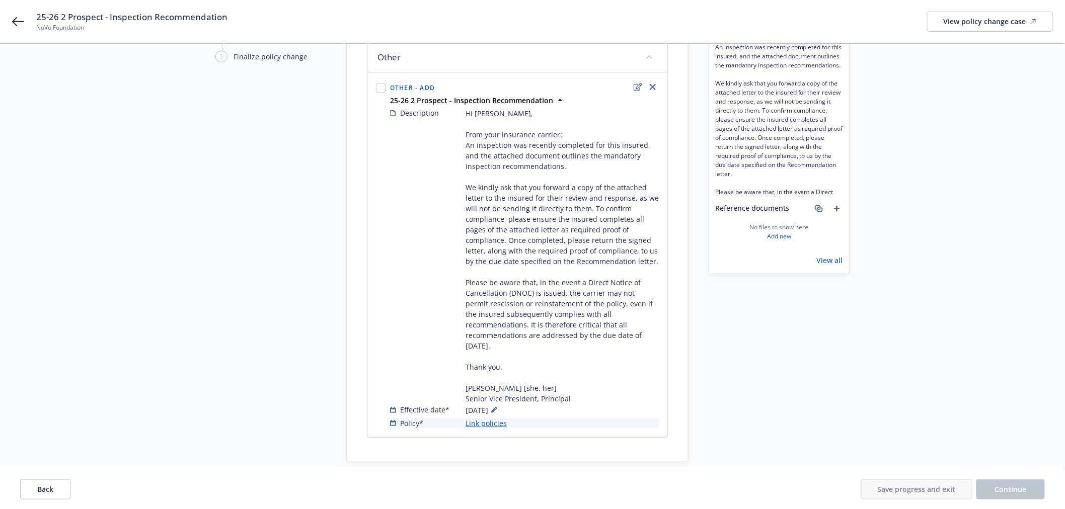
click at [484, 418] on link "Link policies" at bounding box center [486, 423] width 41 height 11
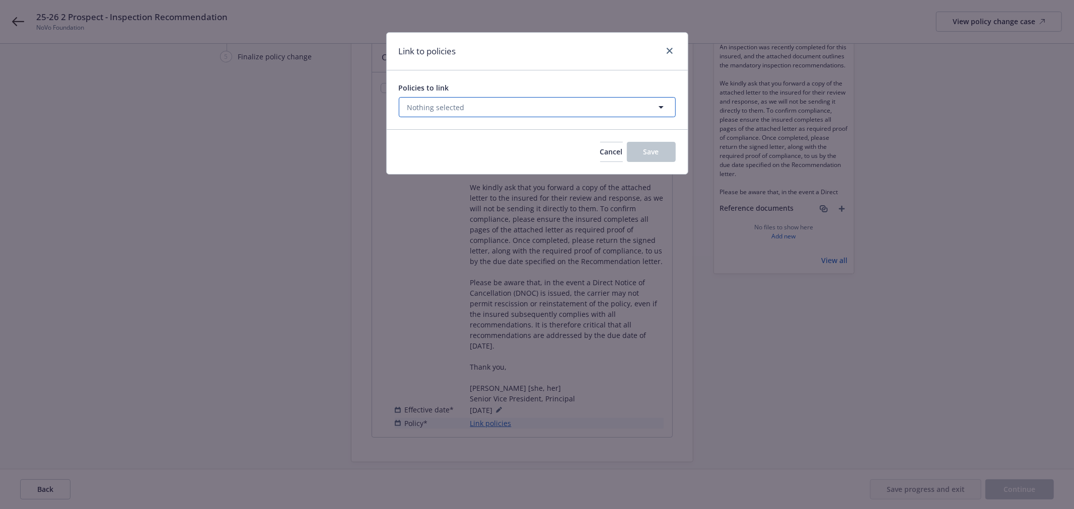
click at [502, 109] on button "Nothing selected" at bounding box center [537, 107] width 277 height 20
select select "ACTIVE"
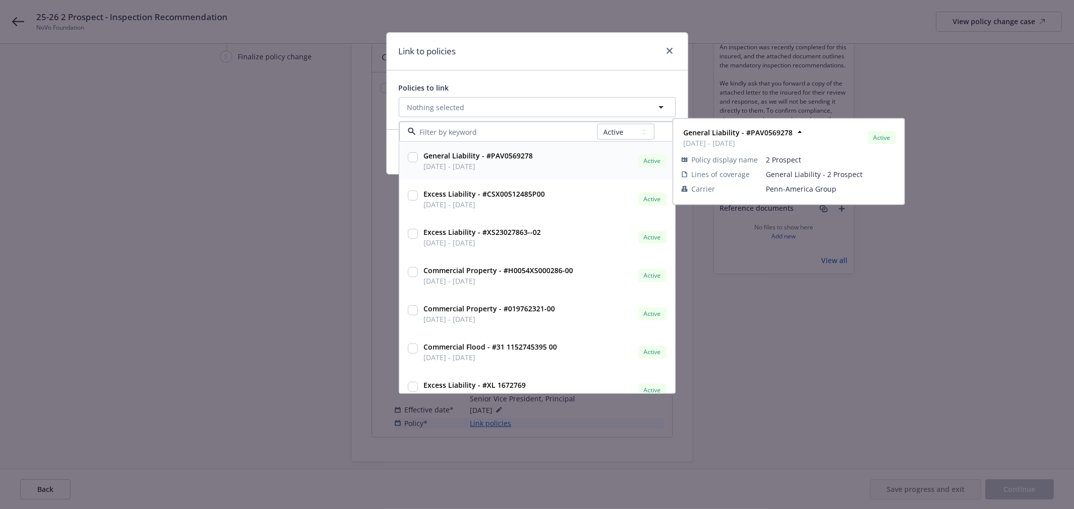
click at [411, 158] on input "checkbox" at bounding box center [413, 158] width 10 height 10
checkbox input "true"
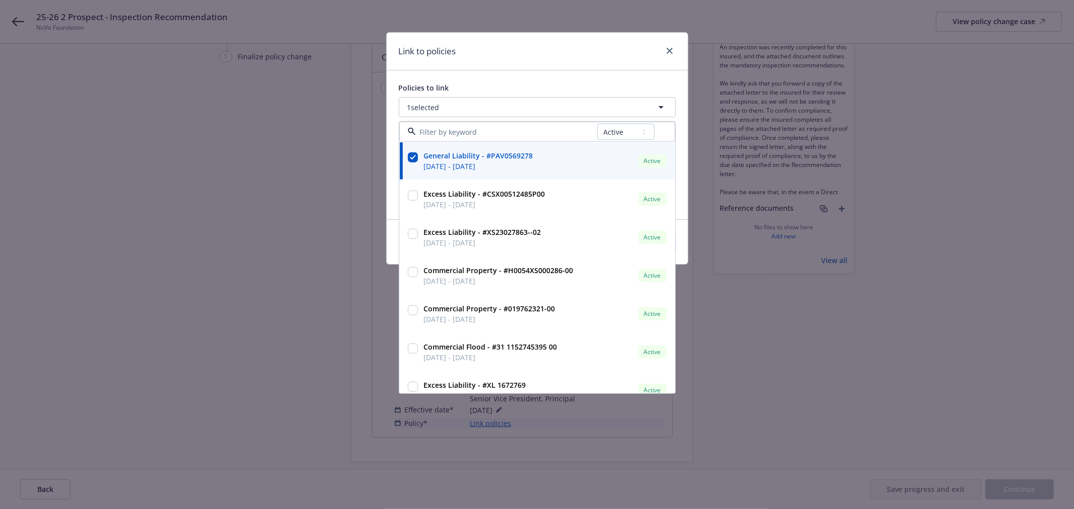
click at [571, 59] on div "Link to policies" at bounding box center [537, 52] width 301 height 38
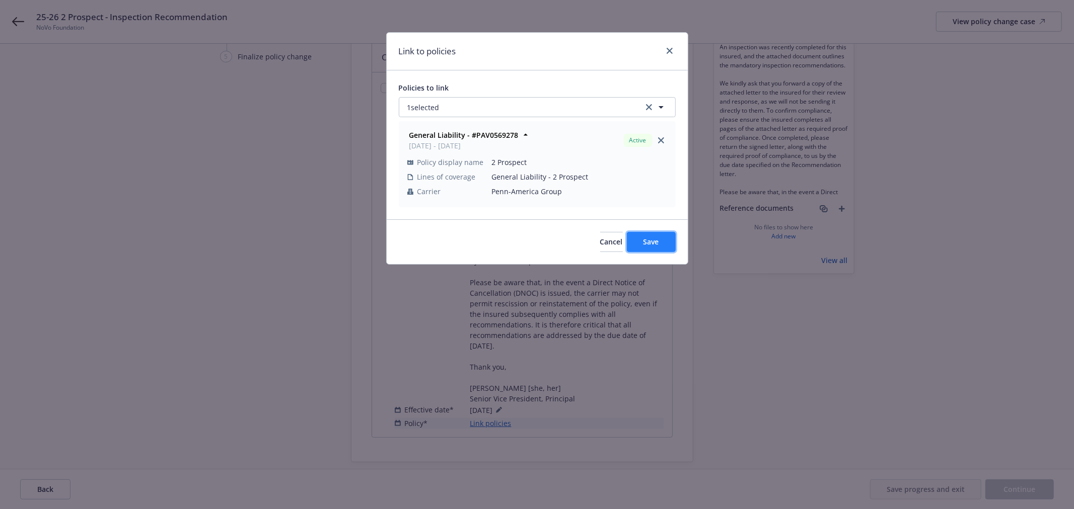
click at [649, 244] on span "Save" at bounding box center [651, 242] width 16 height 10
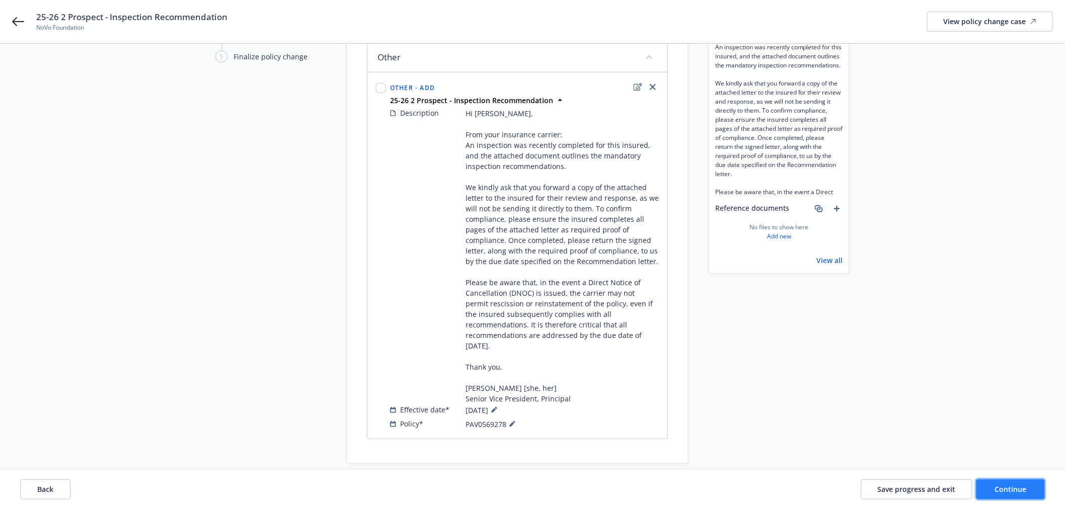
click at [1018, 491] on span "Continue" at bounding box center [1011, 489] width 32 height 10
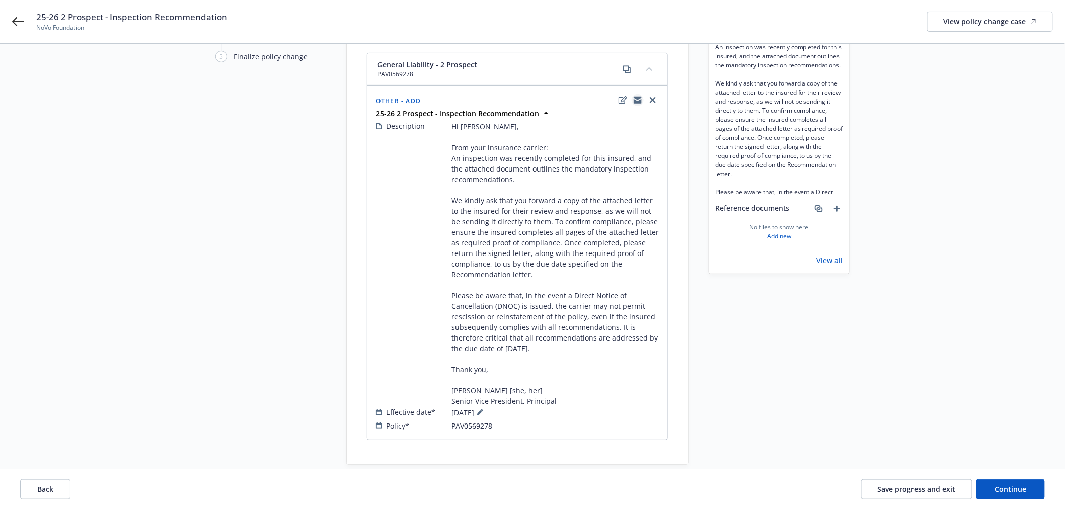
click at [639, 101] on icon "copyLogging" at bounding box center [638, 101] width 8 height 5
click at [837, 210] on icon "add" at bounding box center [837, 209] width 6 height 6
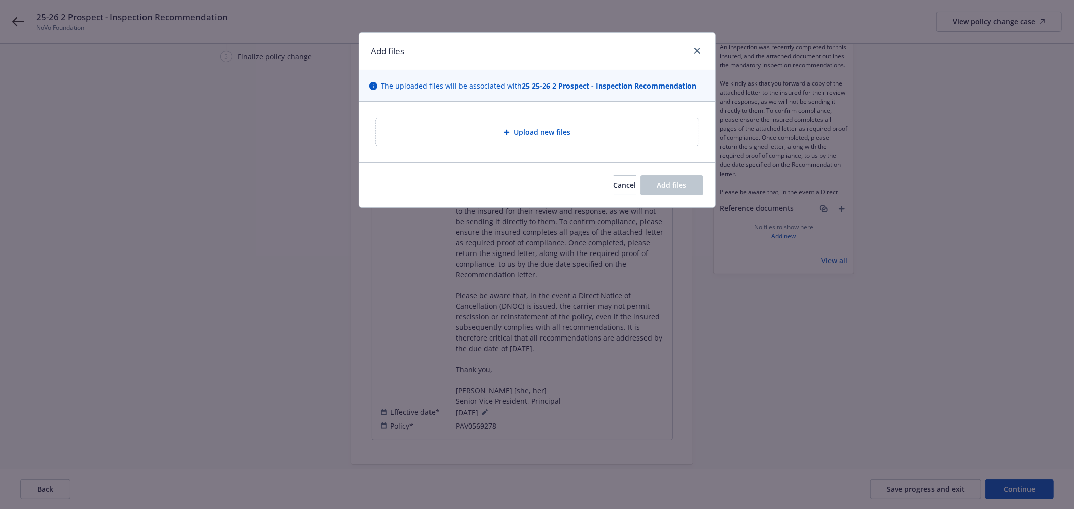
click at [523, 147] on div "Upload new files" at bounding box center [537, 132] width 324 height 29
type textarea "x"
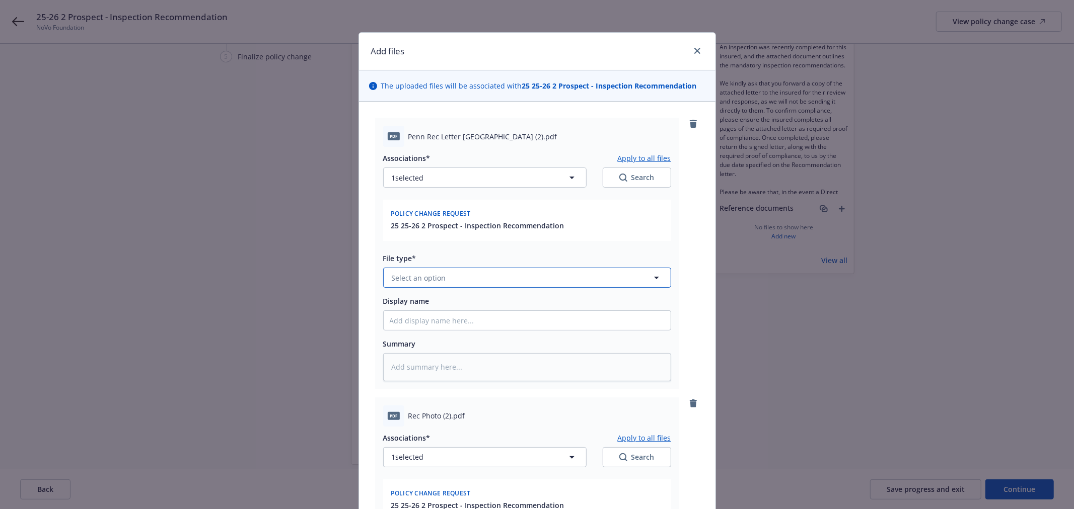
click at [486, 278] on button "Select an option" at bounding box center [527, 278] width 288 height 20
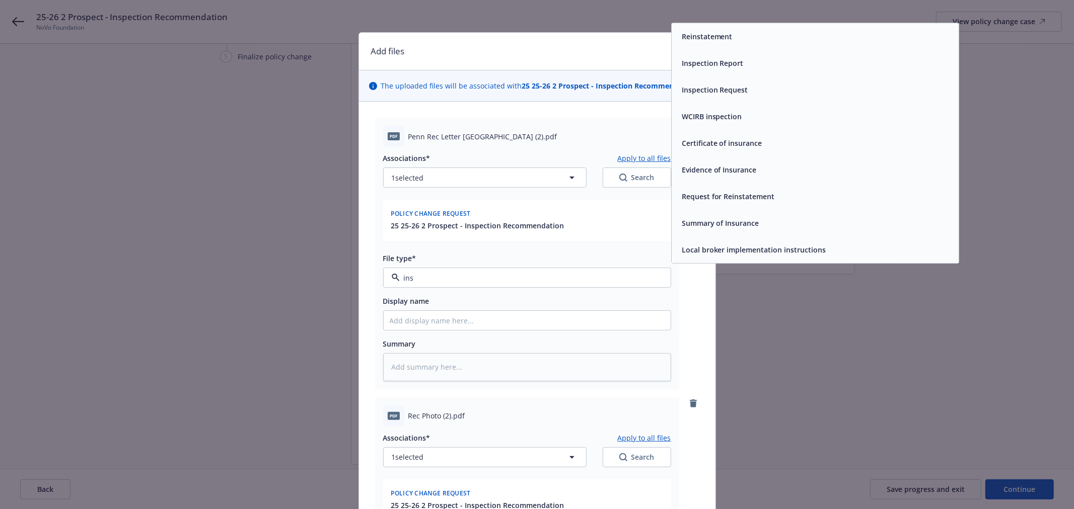
type input "insp"
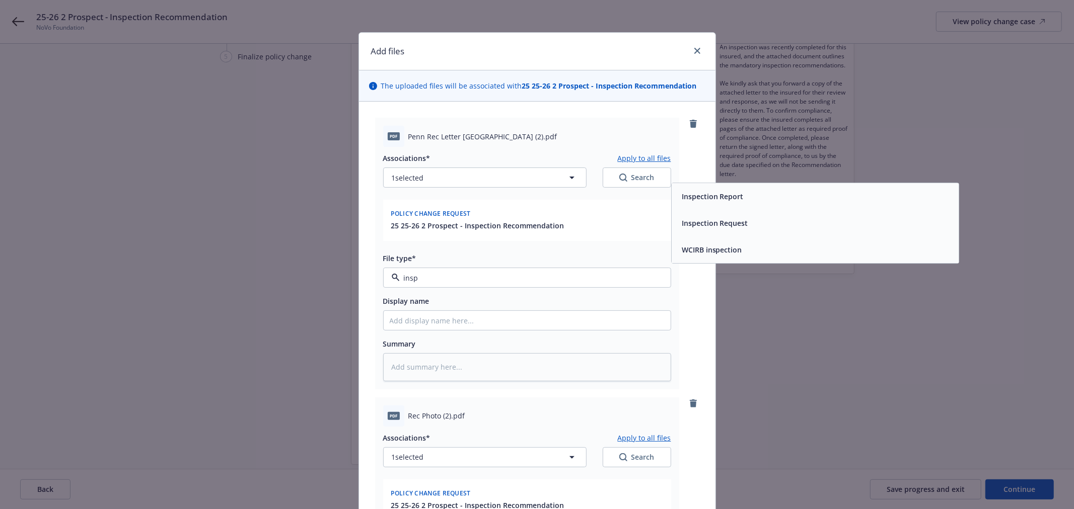
click at [708, 216] on div "Inspection Request" at bounding box center [714, 223] width 72 height 15
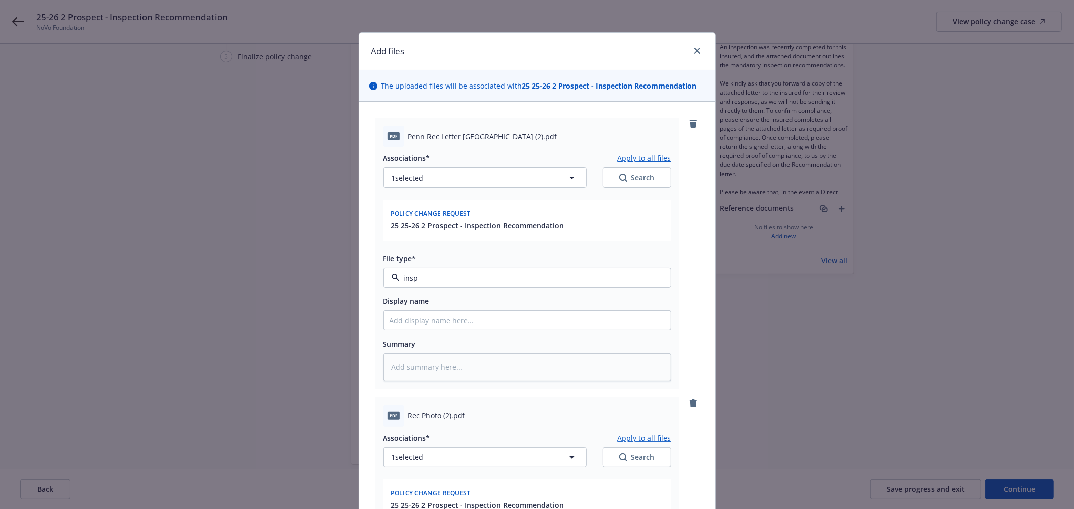
type textarea "x"
type input "Inspection Request"
click at [554, 274] on span "Inspection Request" at bounding box center [508, 278] width 233 height 11
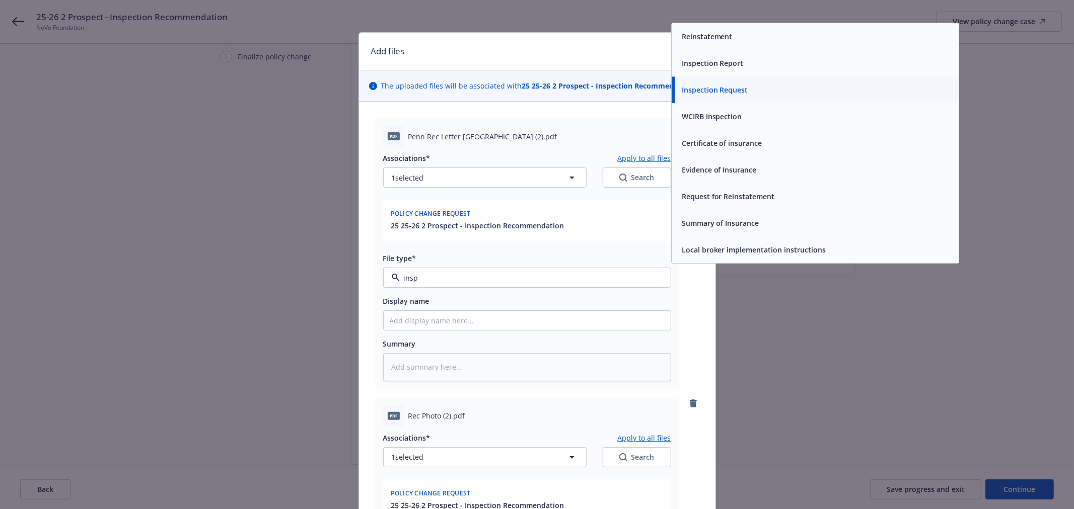
type input "inspe"
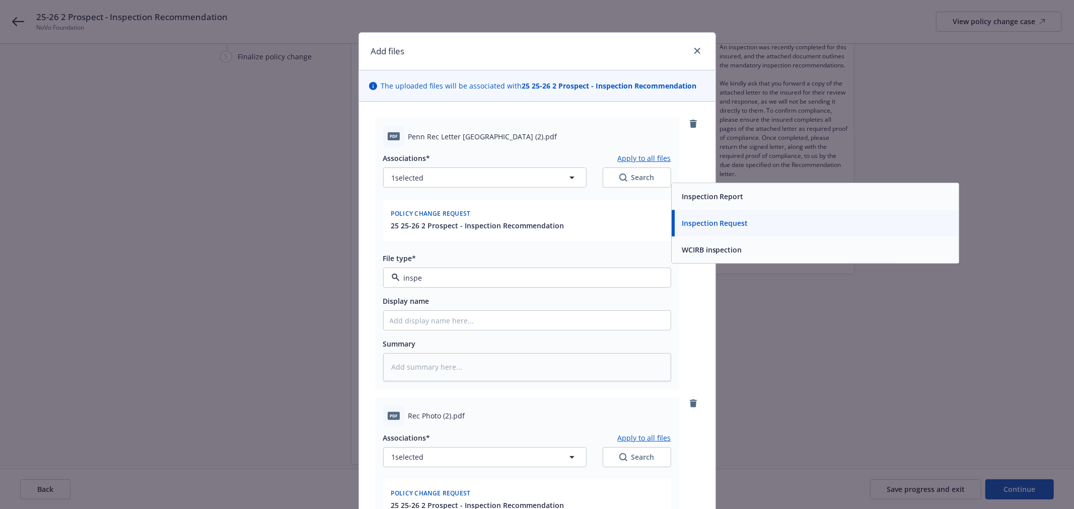
click at [721, 197] on span "Inspection Report" at bounding box center [713, 197] width 62 height 11
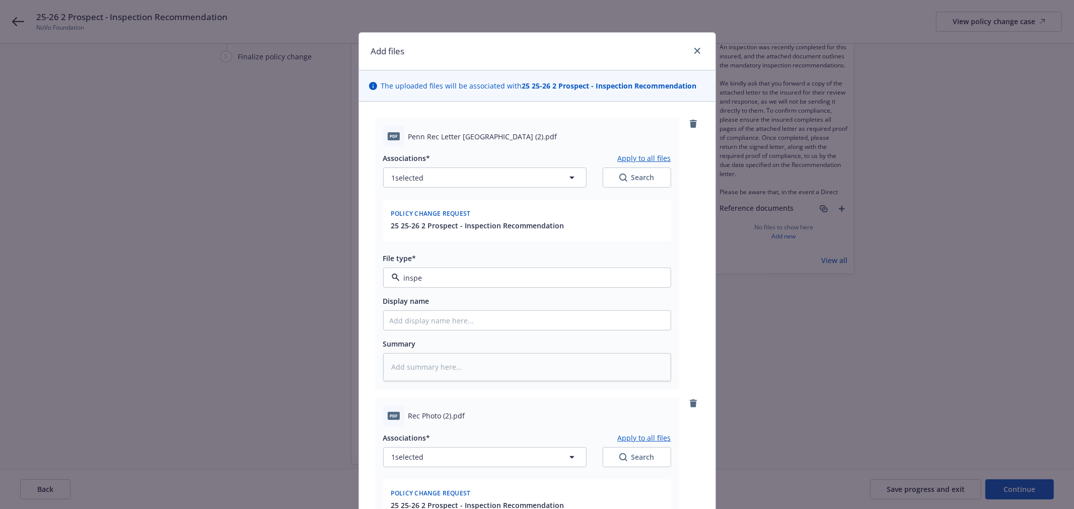
type textarea "x"
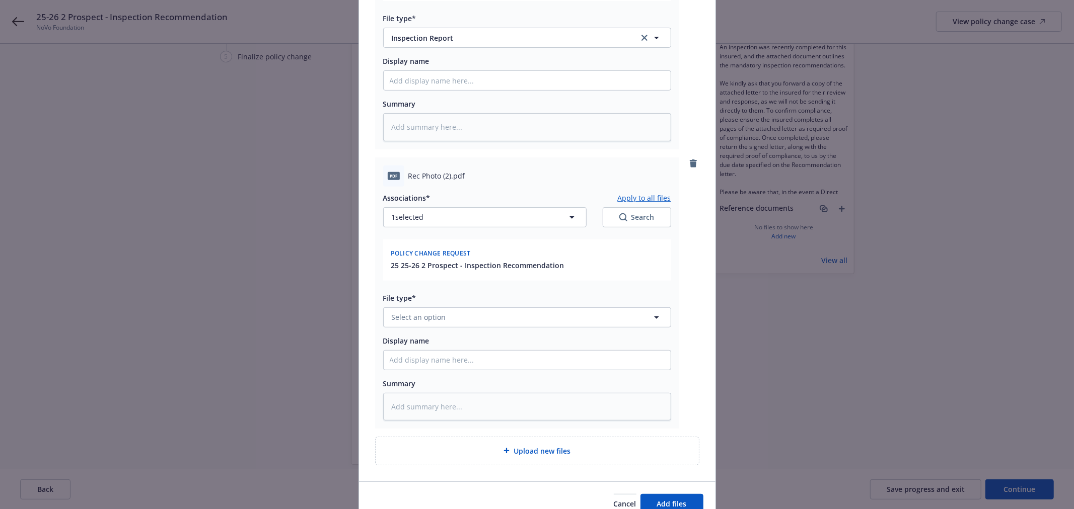
scroll to position [224, 0]
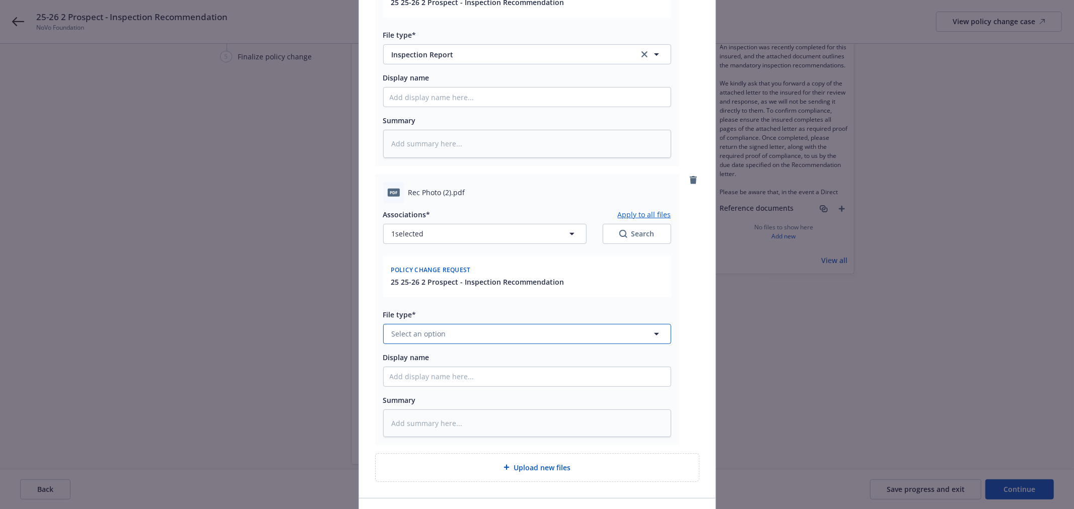
click at [452, 334] on button "Select an option" at bounding box center [527, 334] width 288 height 20
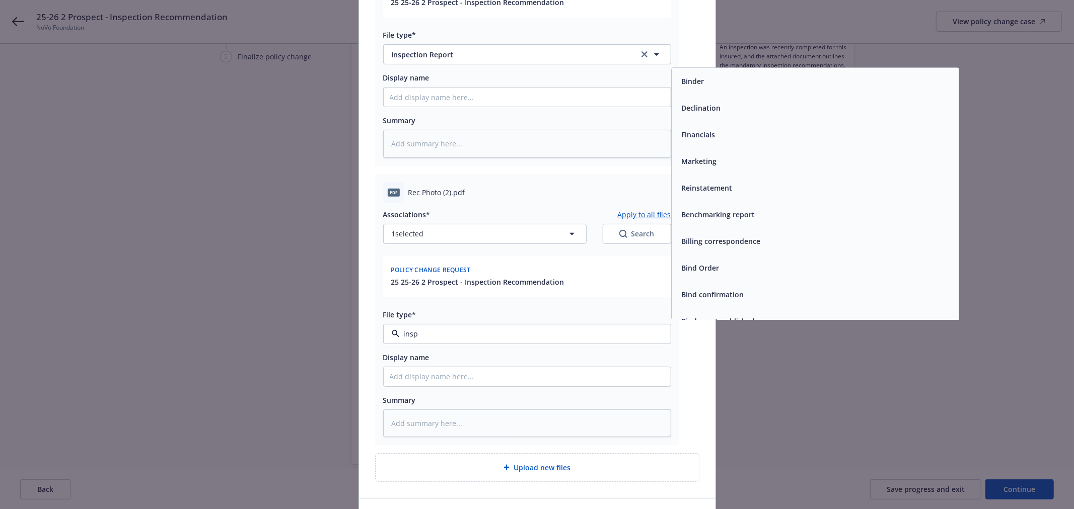
type input "inspe"
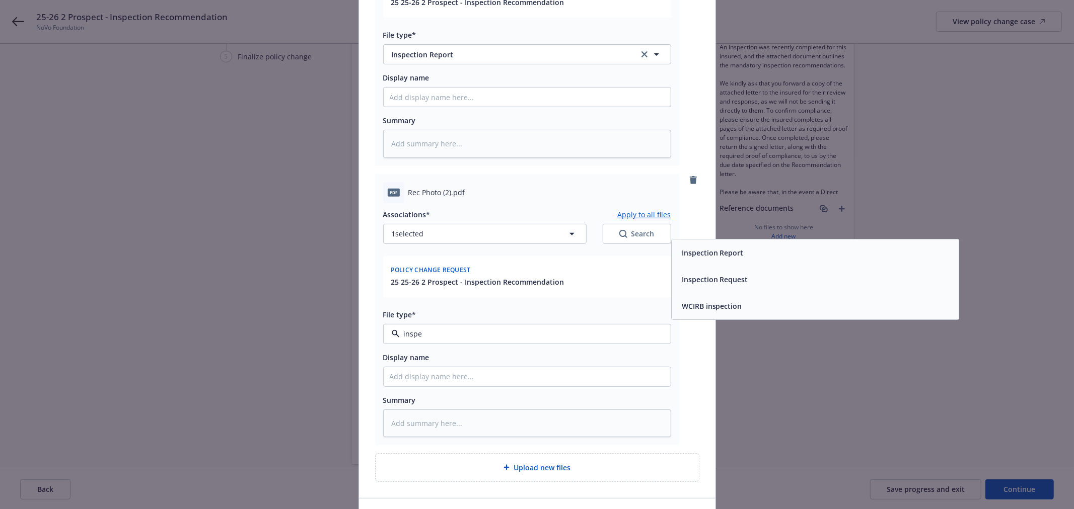
click at [696, 250] on span "Inspection Report" at bounding box center [713, 253] width 62 height 11
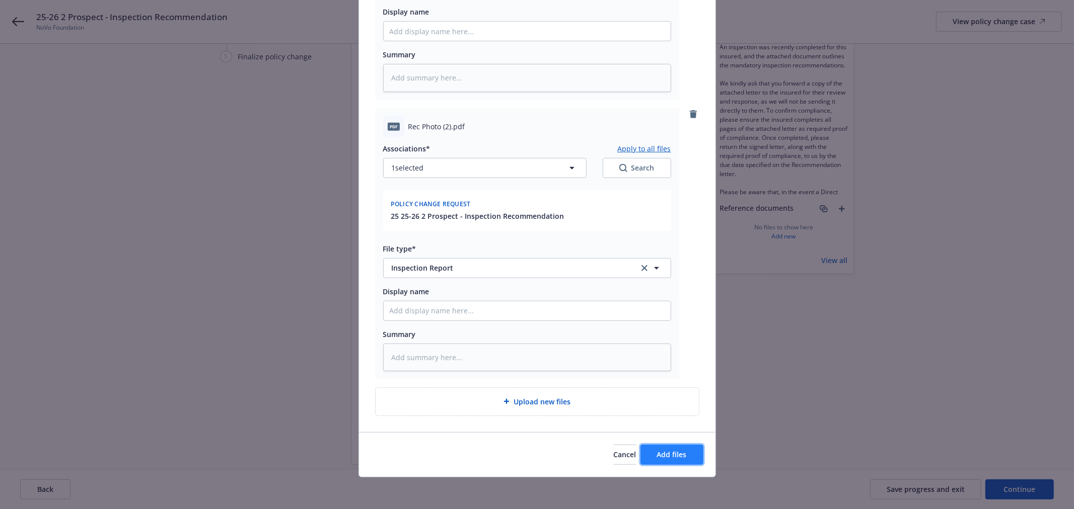
click at [676, 452] on span "Add files" at bounding box center [672, 455] width 30 height 10
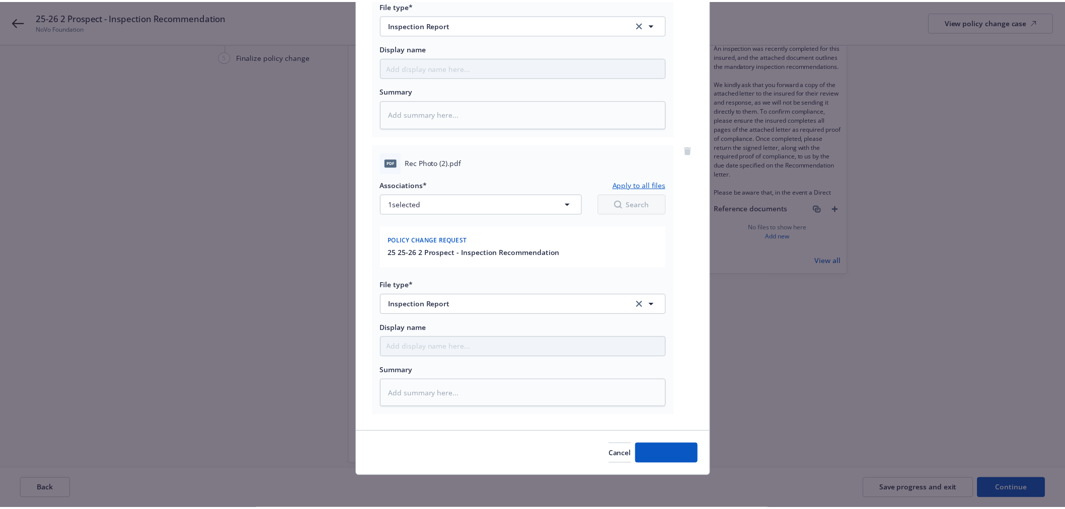
scroll to position [253, 0]
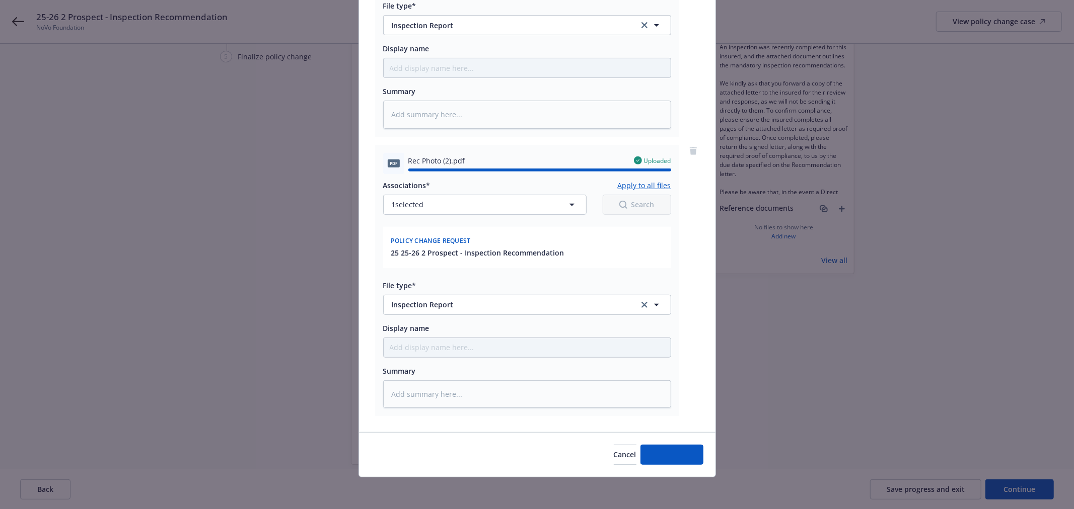
type textarea "x"
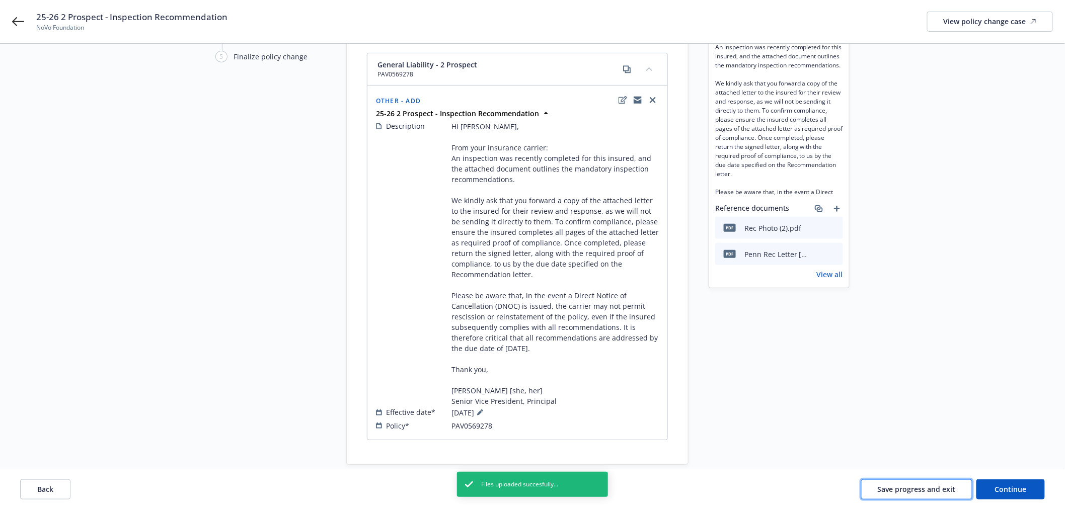
click at [922, 484] on button "Save progress and exit" at bounding box center [916, 489] width 111 height 20
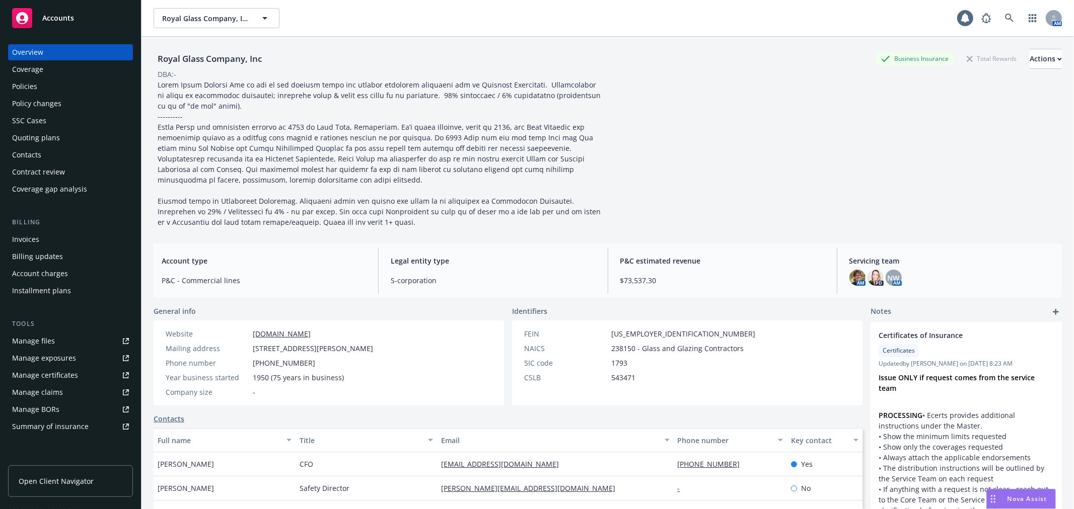
click at [54, 88] on div "Policies" at bounding box center [70, 87] width 117 height 16
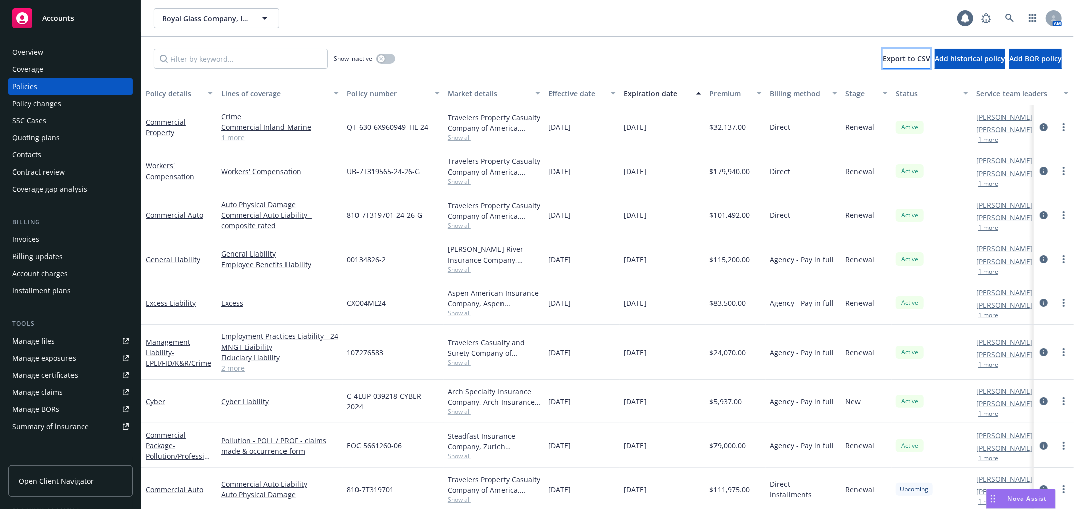
click at [883, 58] on span "Export to CSV" at bounding box center [907, 59] width 48 height 10
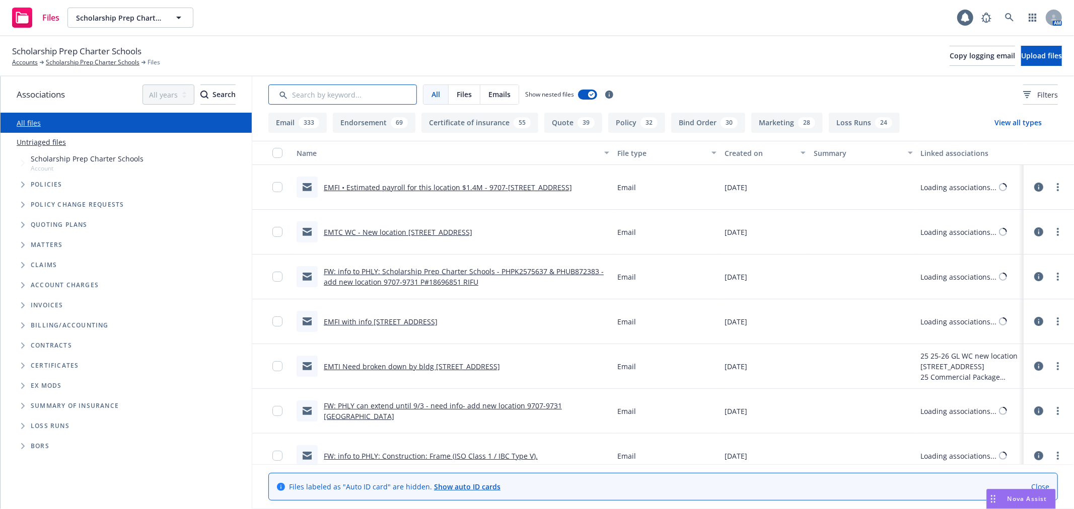
click at [321, 89] on input "Search by keyword..." at bounding box center [342, 95] width 149 height 20
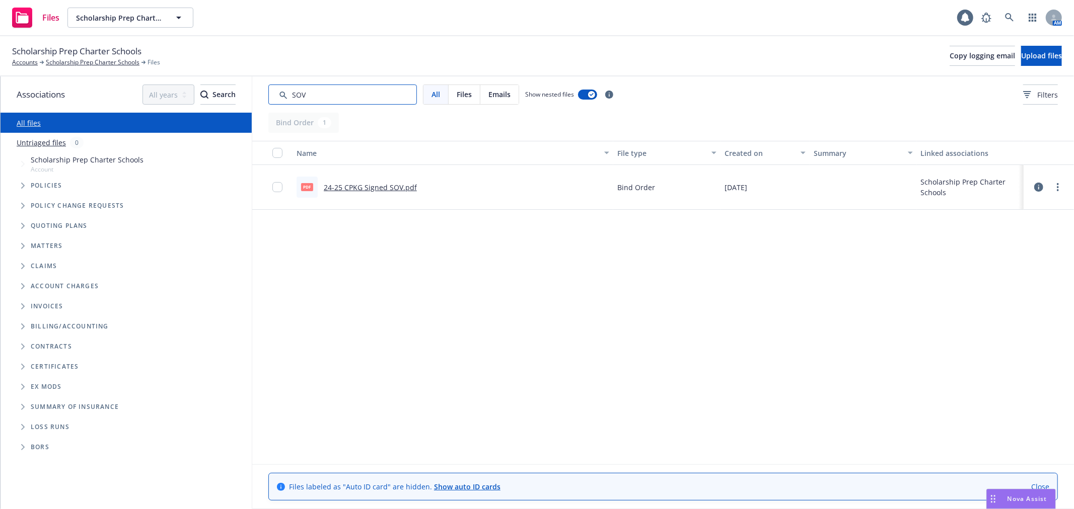
type input "SOV"
click at [387, 188] on link "24-25 CPKG Signed SOV.pdf" at bounding box center [370, 188] width 93 height 10
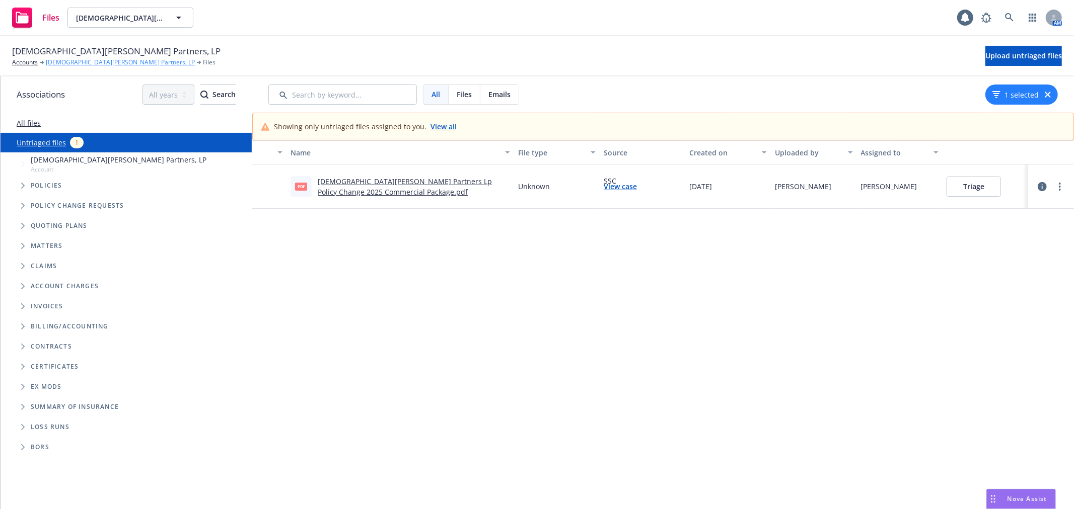
click at [54, 62] on link "[DEMOGRAPHIC_DATA][PERSON_NAME] Partners, LP" at bounding box center [120, 62] width 149 height 9
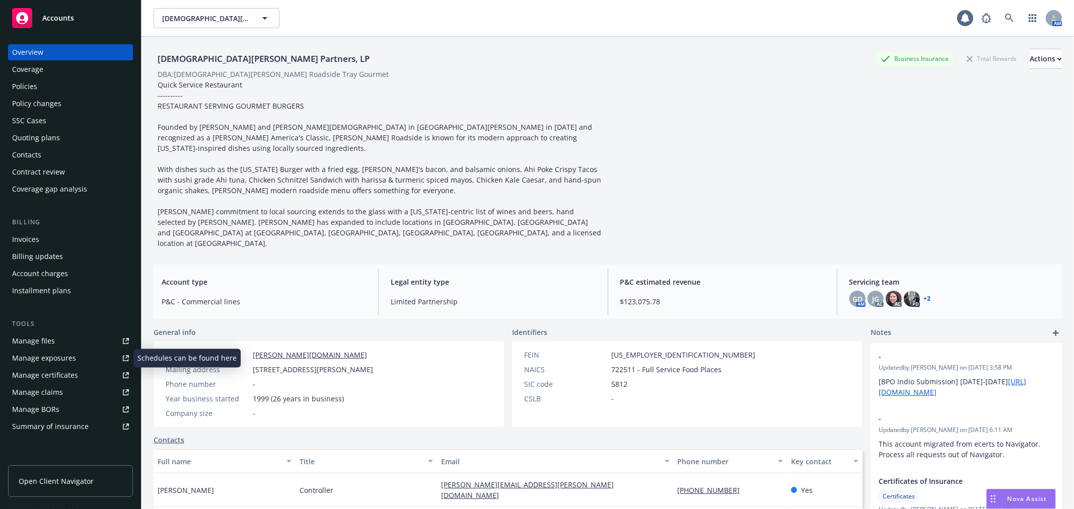
click at [75, 378] on div "Manage certificates" at bounding box center [45, 376] width 66 height 16
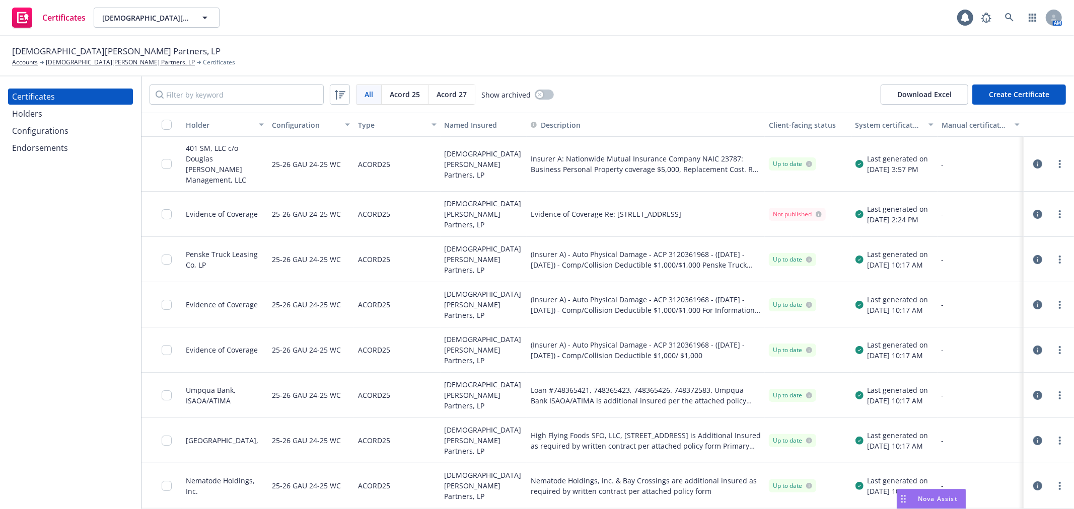
click at [94, 108] on div "Holders" at bounding box center [70, 114] width 117 height 16
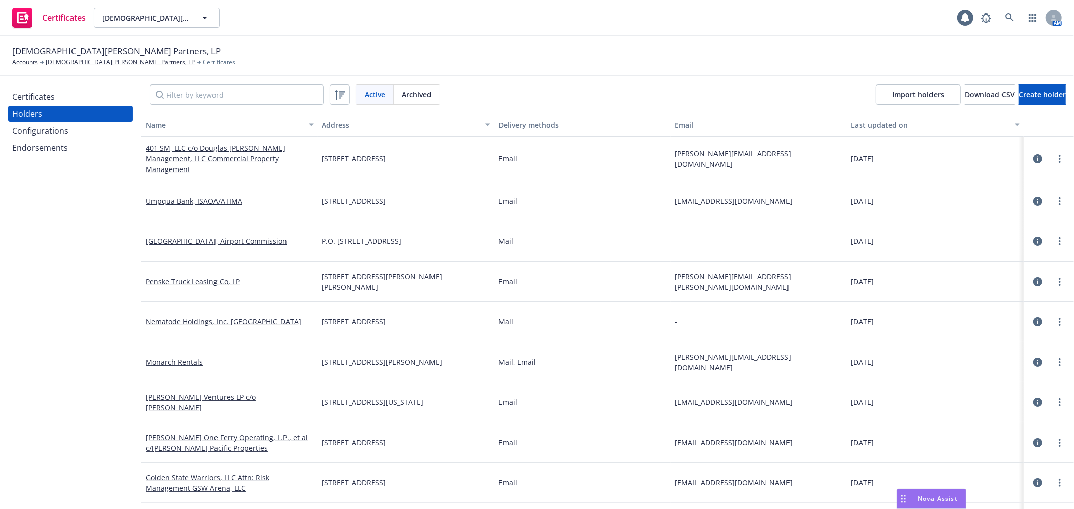
click at [88, 126] on div "Configurations" at bounding box center [70, 131] width 117 height 16
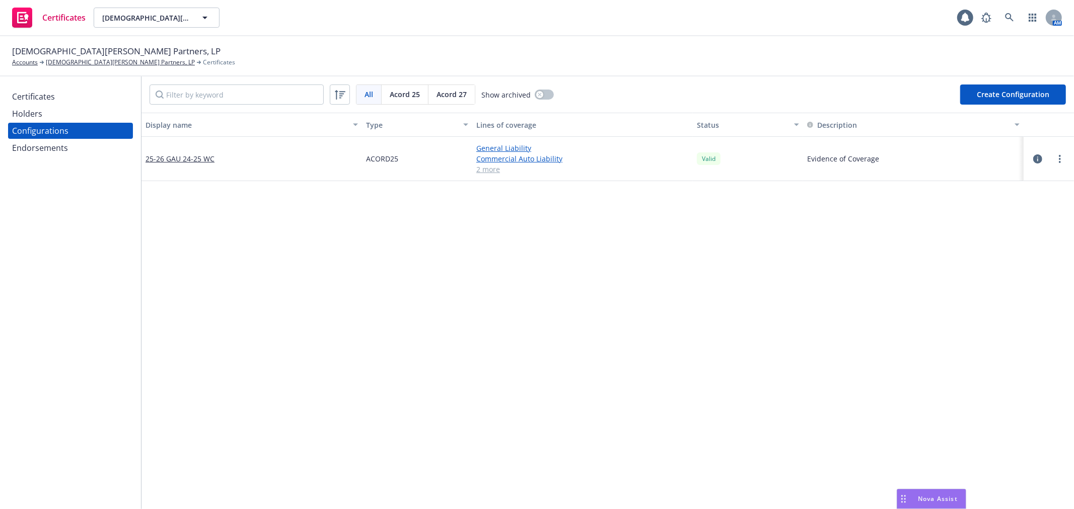
click at [457, 97] on span "Acord 27" at bounding box center [451, 94] width 30 height 11
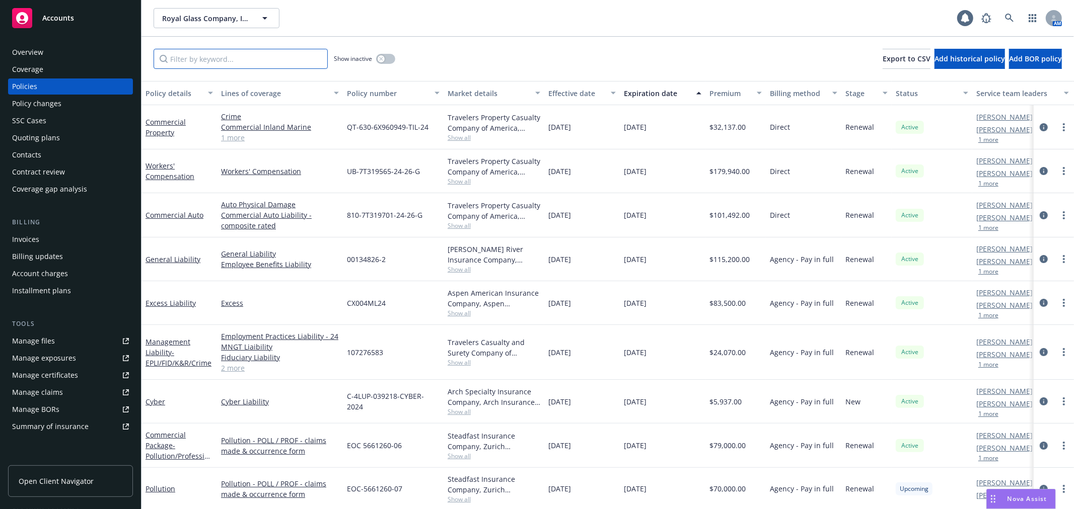
click at [210, 57] on input "Filter by keyword..." at bounding box center [241, 59] width 174 height 20
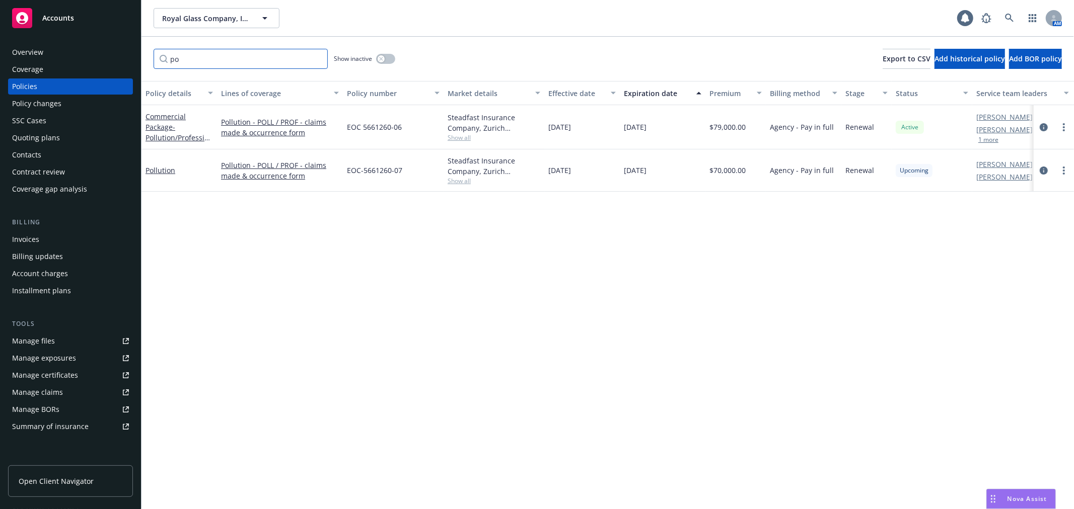
type input "p"
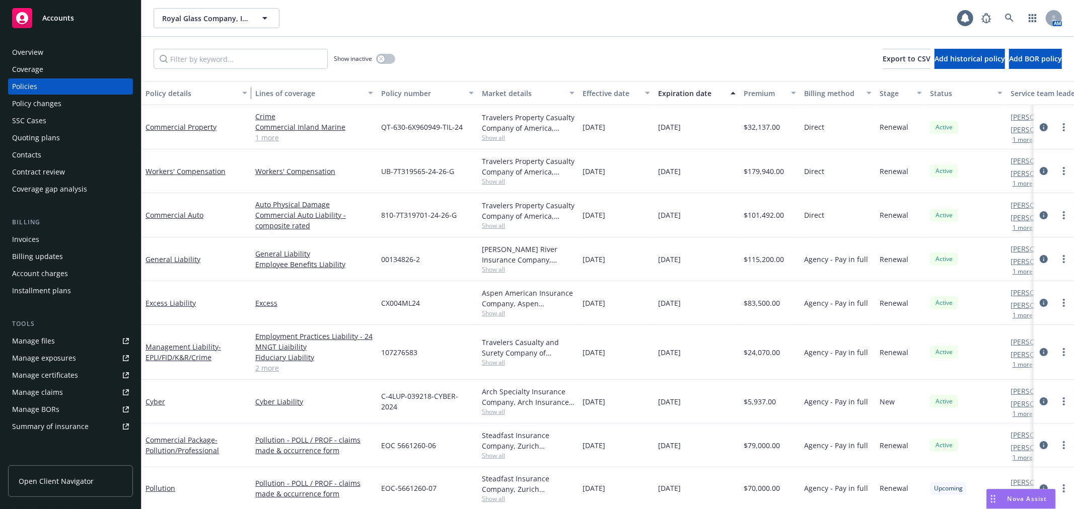
drag, startPoint x: 214, startPoint y: 97, endPoint x: 249, endPoint y: 100, distance: 34.4
click at [249, 100] on button "Policy details" at bounding box center [196, 93] width 110 height 24
click at [171, 306] on link "Excess Liability" at bounding box center [170, 304] width 50 height 10
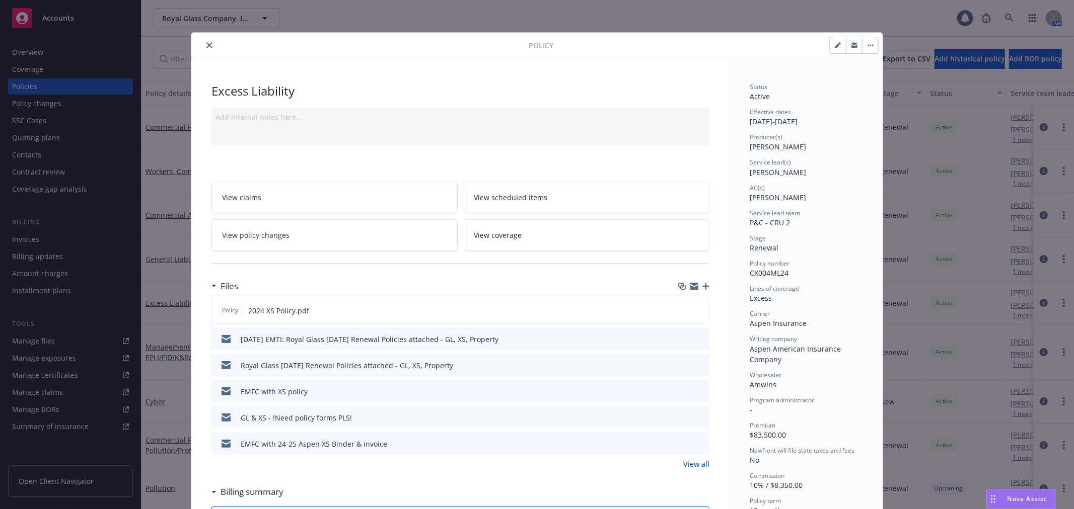
click at [396, 127] on div "Add internal notes here..." at bounding box center [460, 127] width 498 height 38
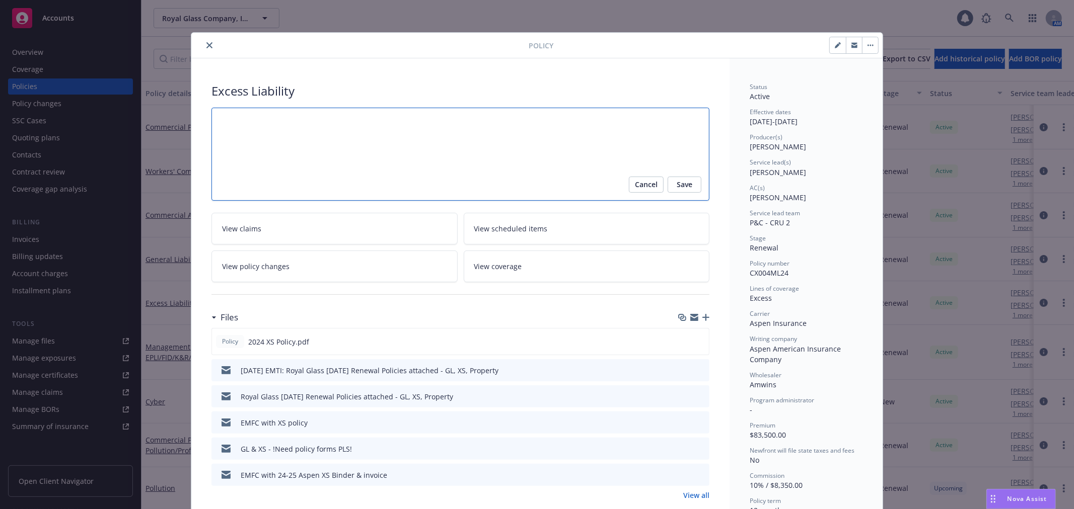
click at [396, 127] on textarea at bounding box center [460, 154] width 498 height 93
click at [830, 45] on button "button" at bounding box center [838, 45] width 16 height 16
select select "RENEWAL"
select select "12"
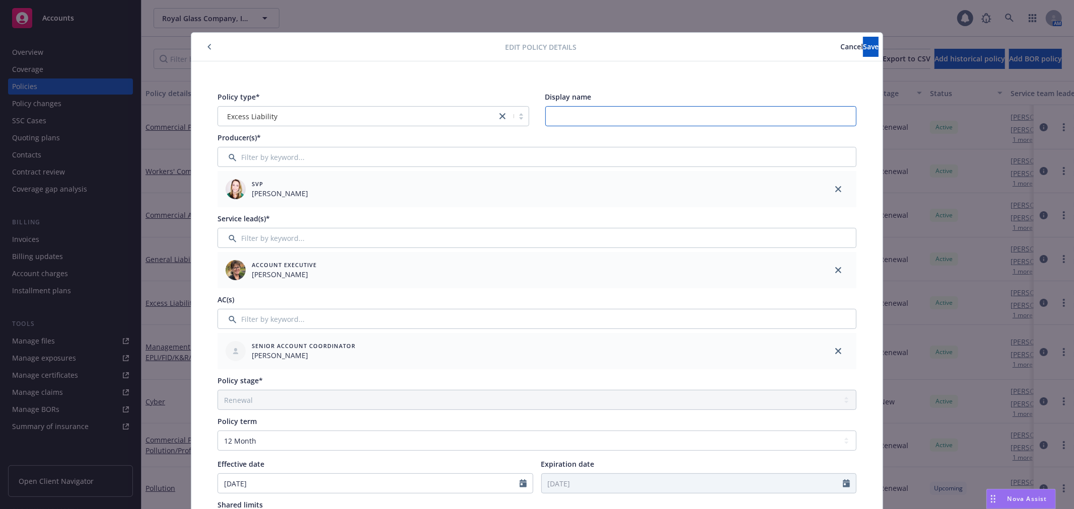
click at [654, 112] on input "Display name" at bounding box center [701, 116] width 312 height 20
type input "$15M"
click at [863, 55] on button "Save" at bounding box center [871, 47] width 16 height 20
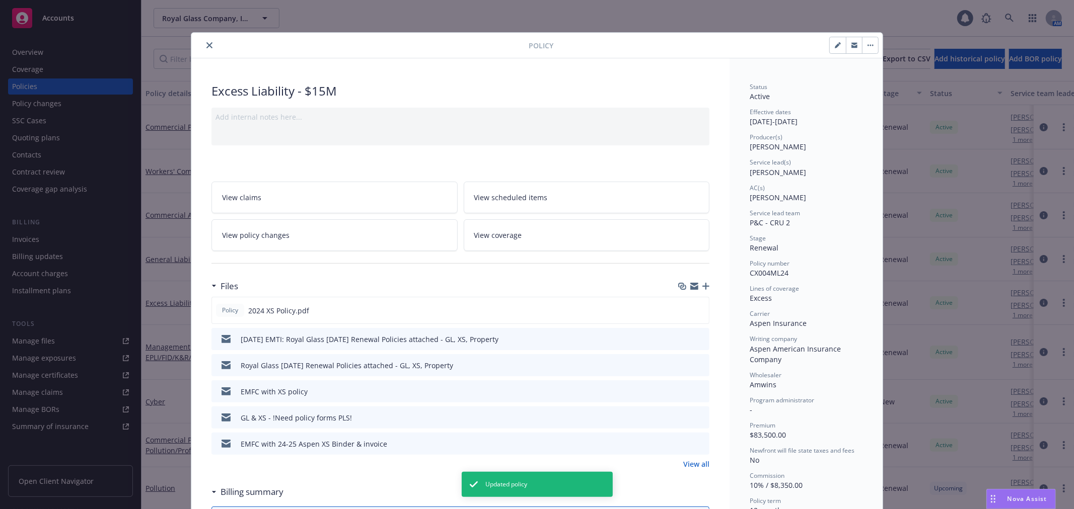
click at [207, 46] on icon "close" at bounding box center [209, 45] width 6 height 6
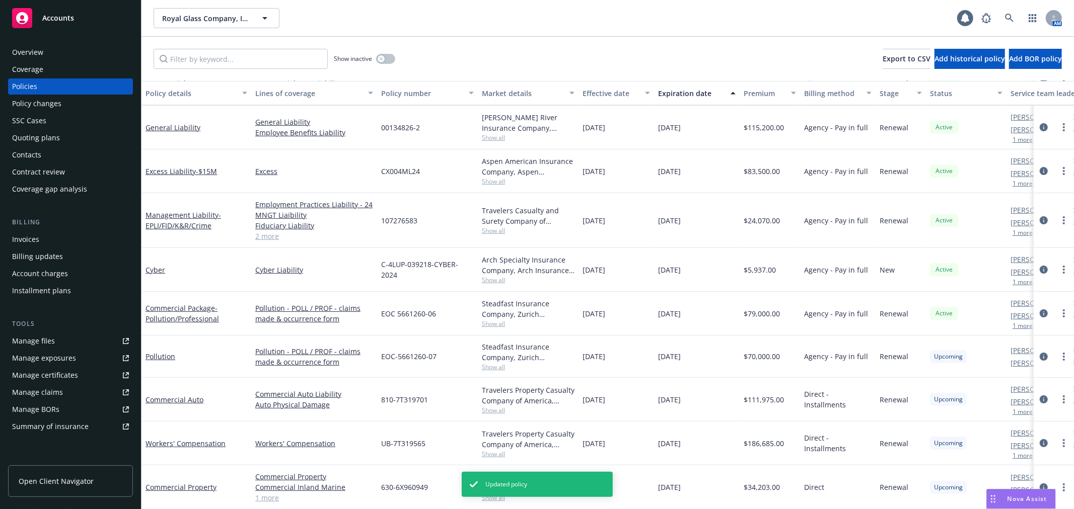
scroll to position [1, 0]
click at [84, 141] on div "Quoting plans" at bounding box center [70, 138] width 117 height 16
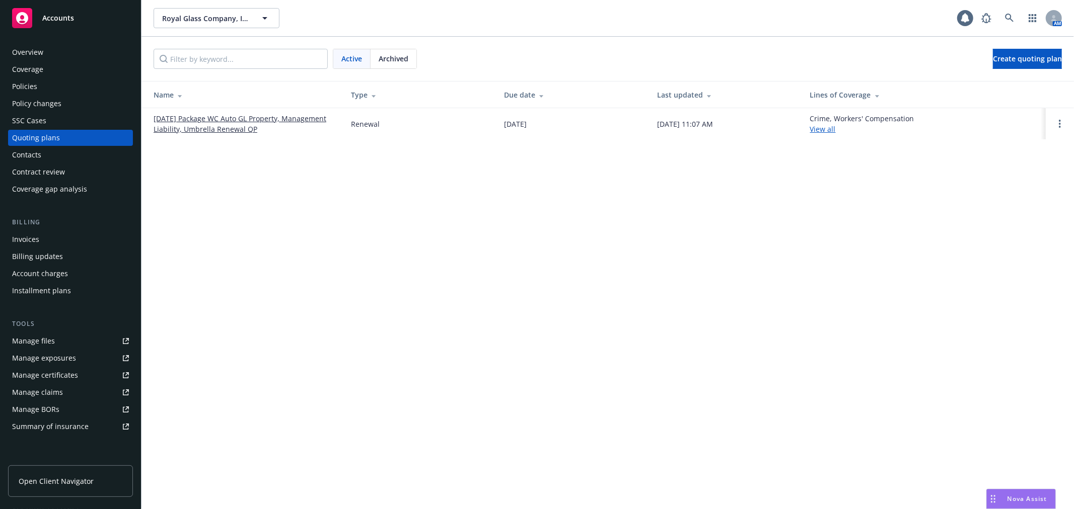
click at [222, 123] on link "[DATE] Package WC Auto GL Property, Management Liability, Umbrella Renewal QP" at bounding box center [244, 123] width 181 height 21
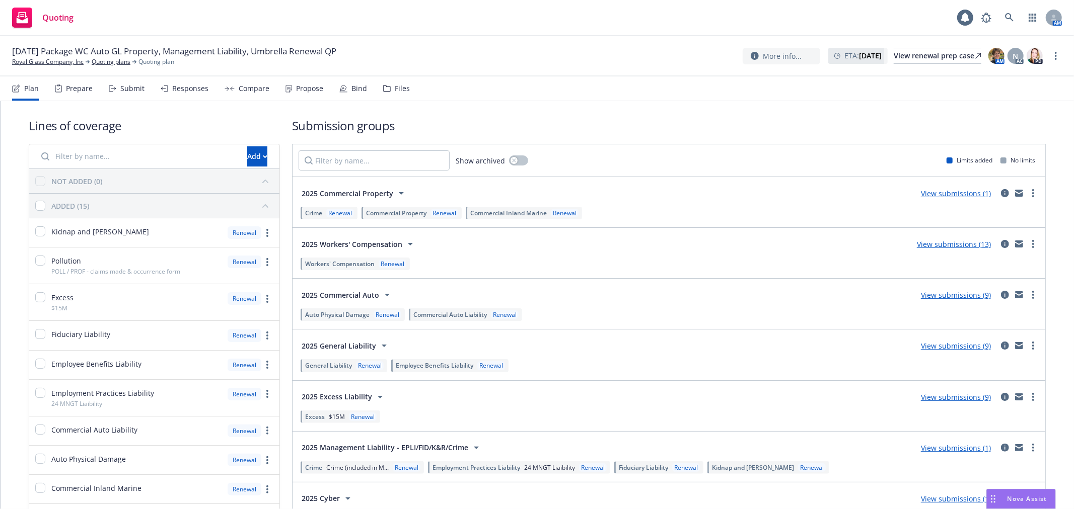
click at [355, 91] on div "Bind" at bounding box center [359, 89] width 16 height 8
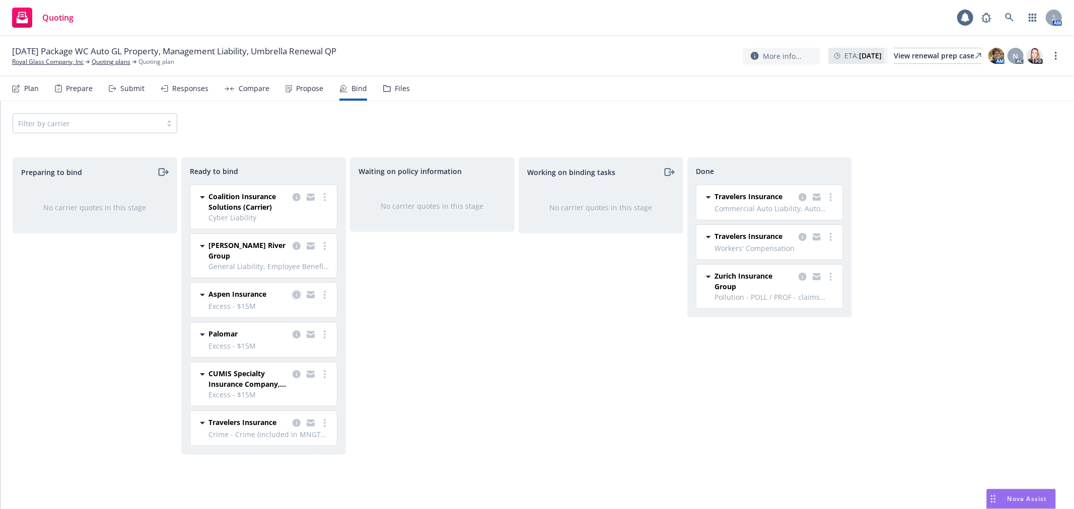
click at [296, 291] on icon "copy logging email" at bounding box center [297, 295] width 8 height 8
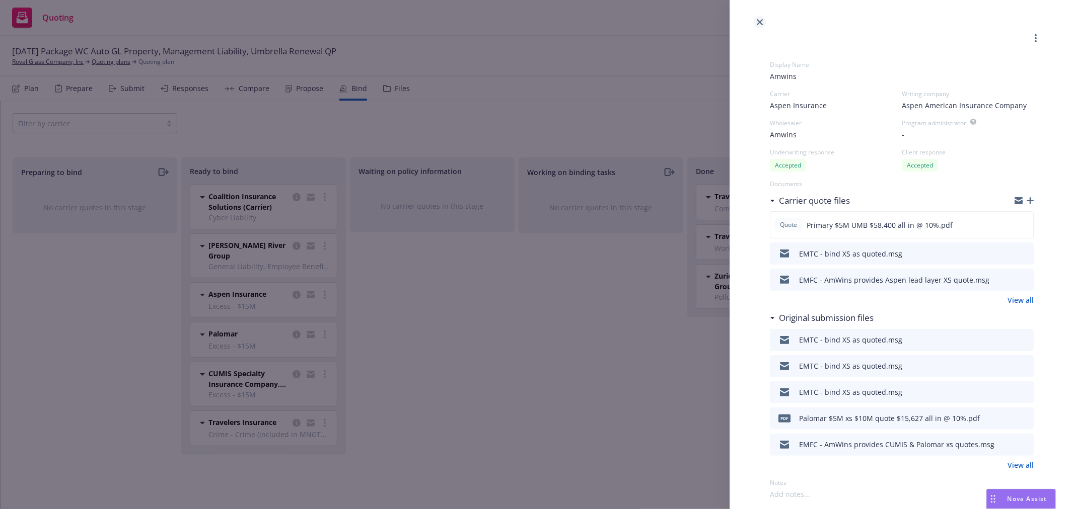
click at [761, 24] on icon "close" at bounding box center [760, 22] width 6 height 6
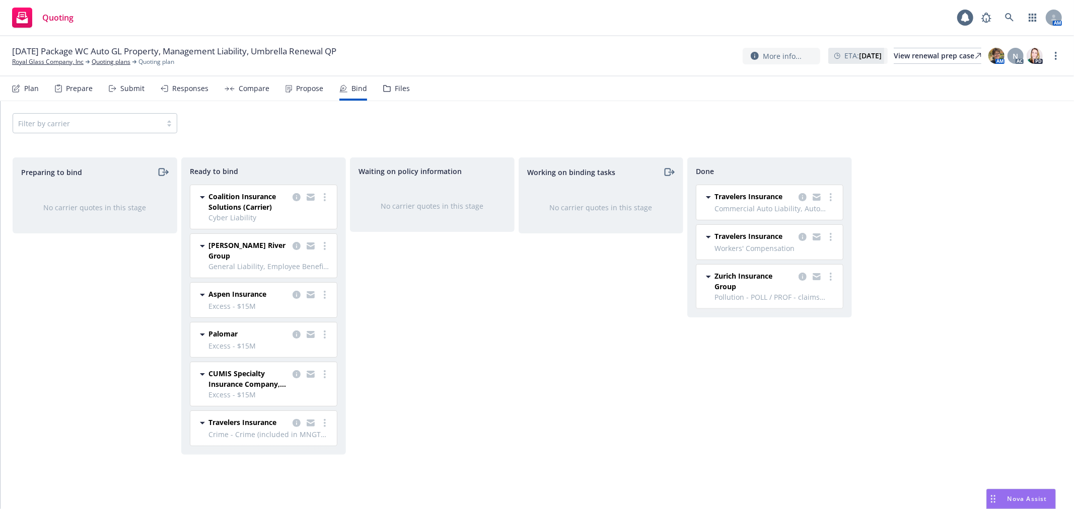
click at [124, 89] on div "Submit" at bounding box center [132, 89] width 24 height 8
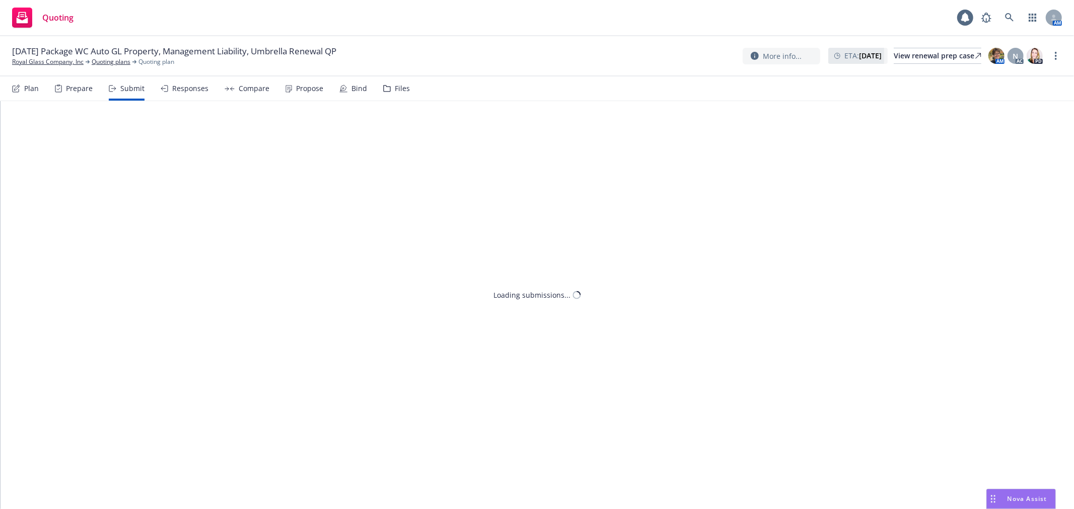
click at [175, 88] on div "Responses" at bounding box center [190, 89] width 36 height 8
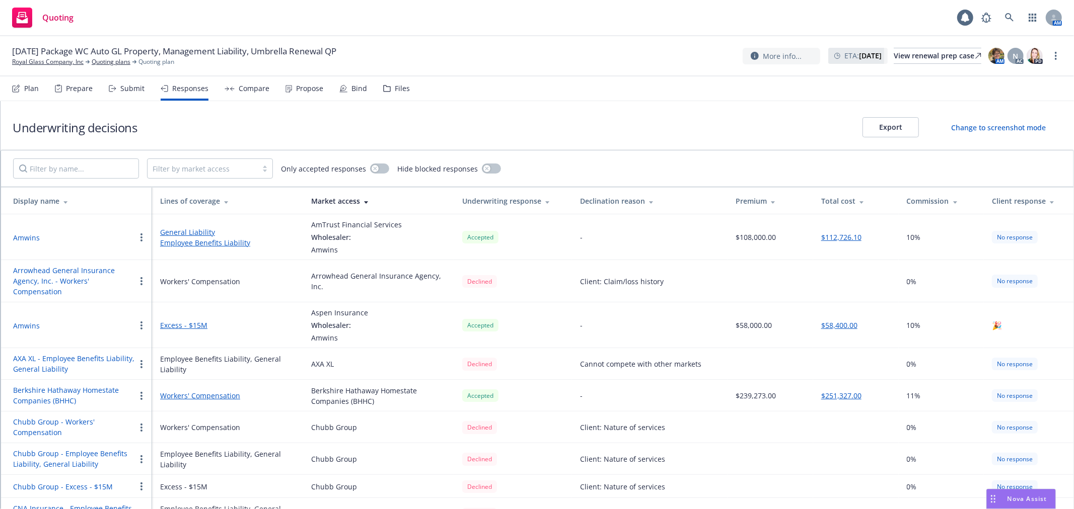
click at [212, 170] on div at bounding box center [203, 169] width 100 height 12
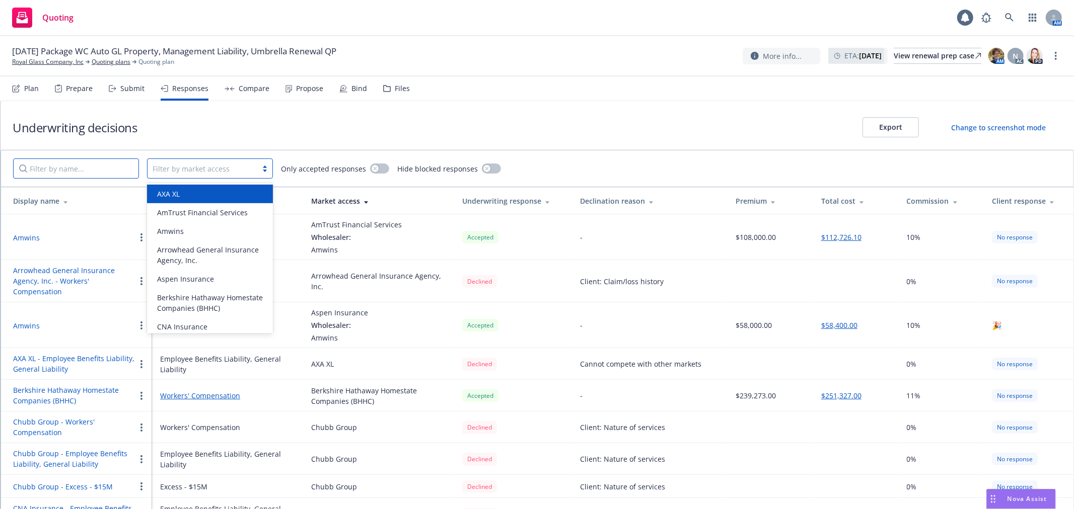
click at [31, 171] on input "Filter by name..." at bounding box center [76, 169] width 126 height 20
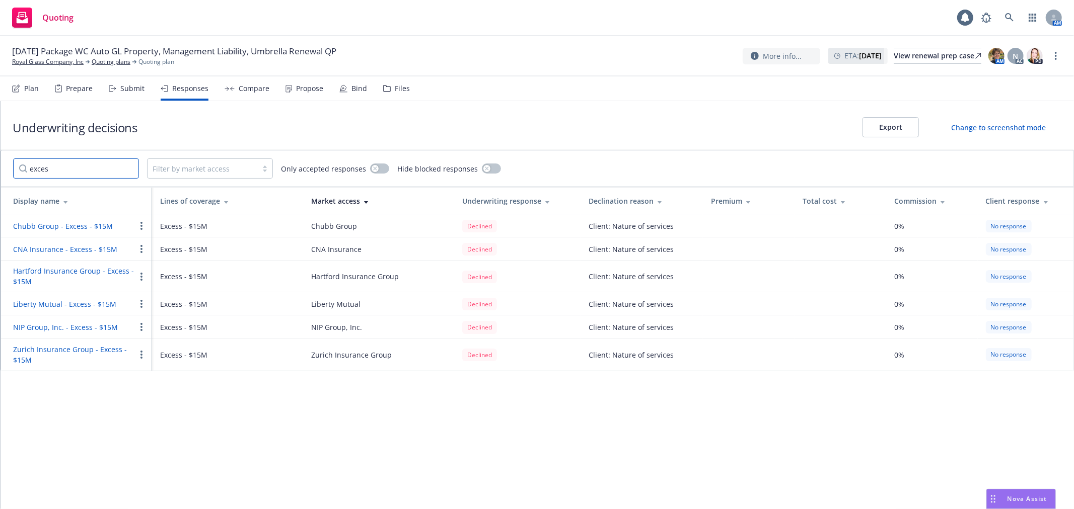
type input "exces"
click at [242, 90] on div "Compare" at bounding box center [254, 89] width 31 height 8
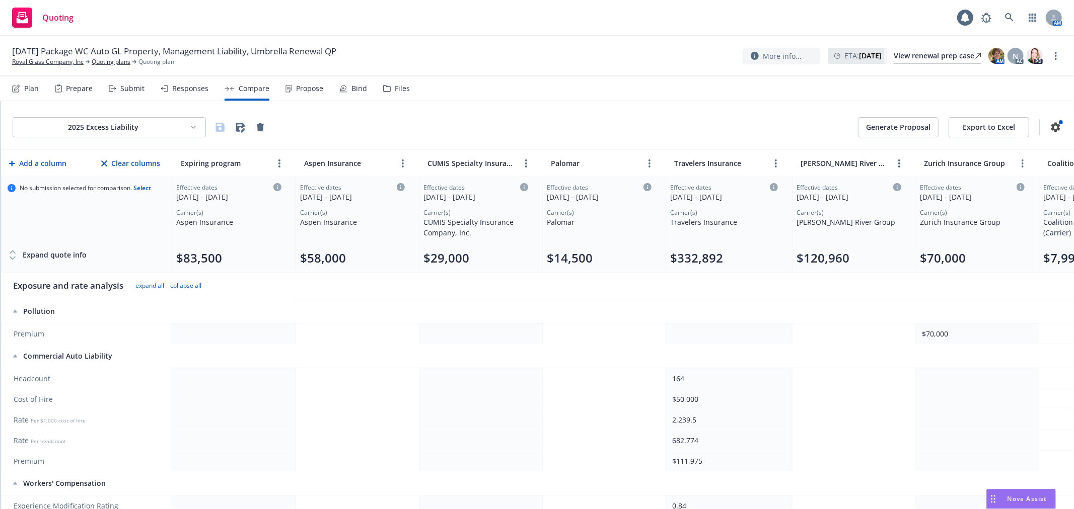
click at [359, 92] on div "Bind" at bounding box center [359, 89] width 16 height 8
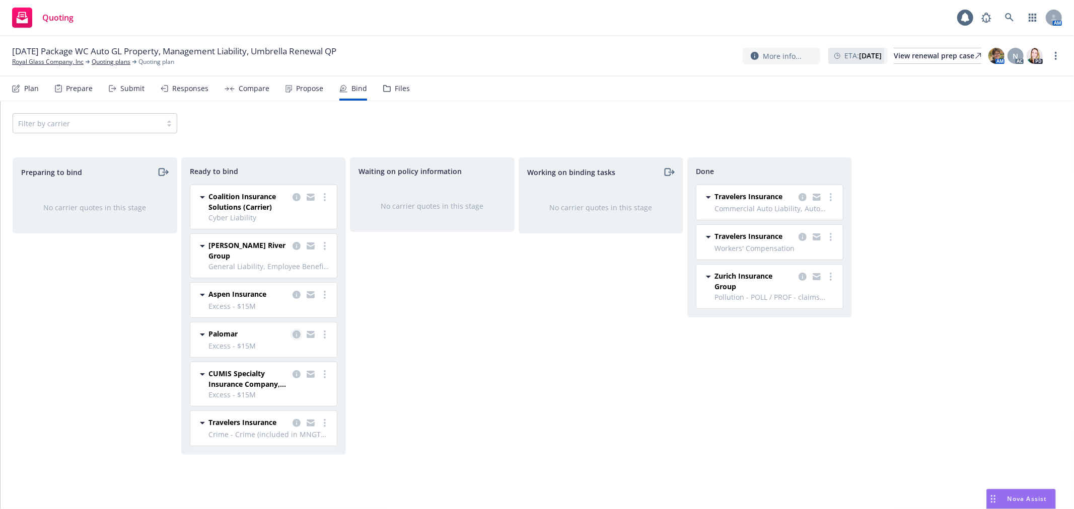
click at [295, 331] on icon "copy logging email" at bounding box center [297, 335] width 8 height 8
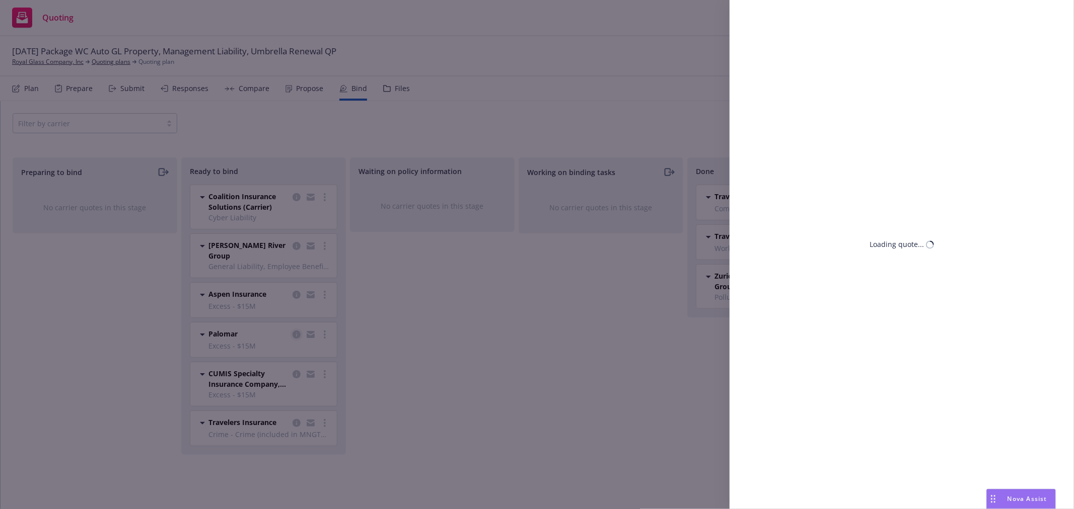
select select "CA"
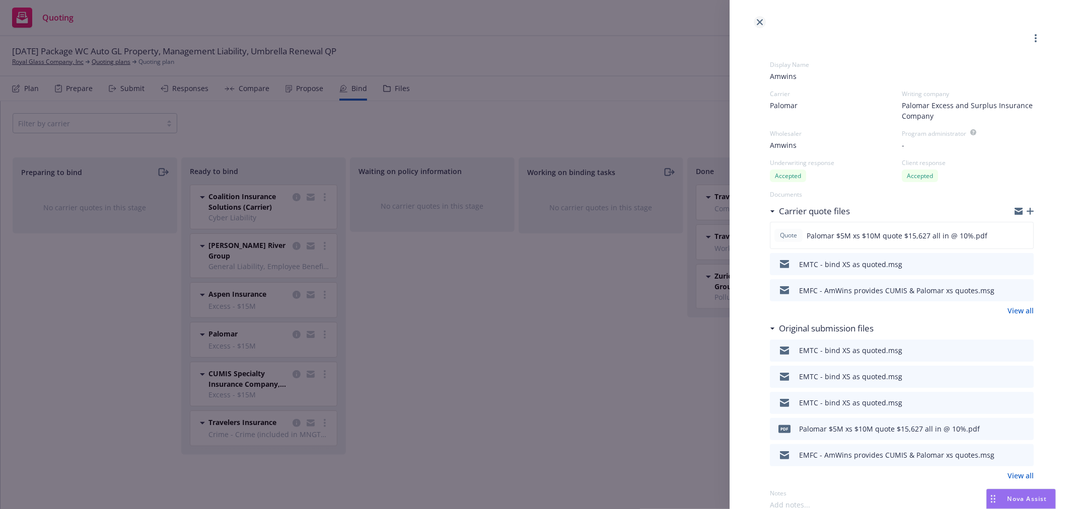
click at [759, 20] on icon "close" at bounding box center [760, 22] width 6 height 6
